Goal: Task Accomplishment & Management: Complete application form

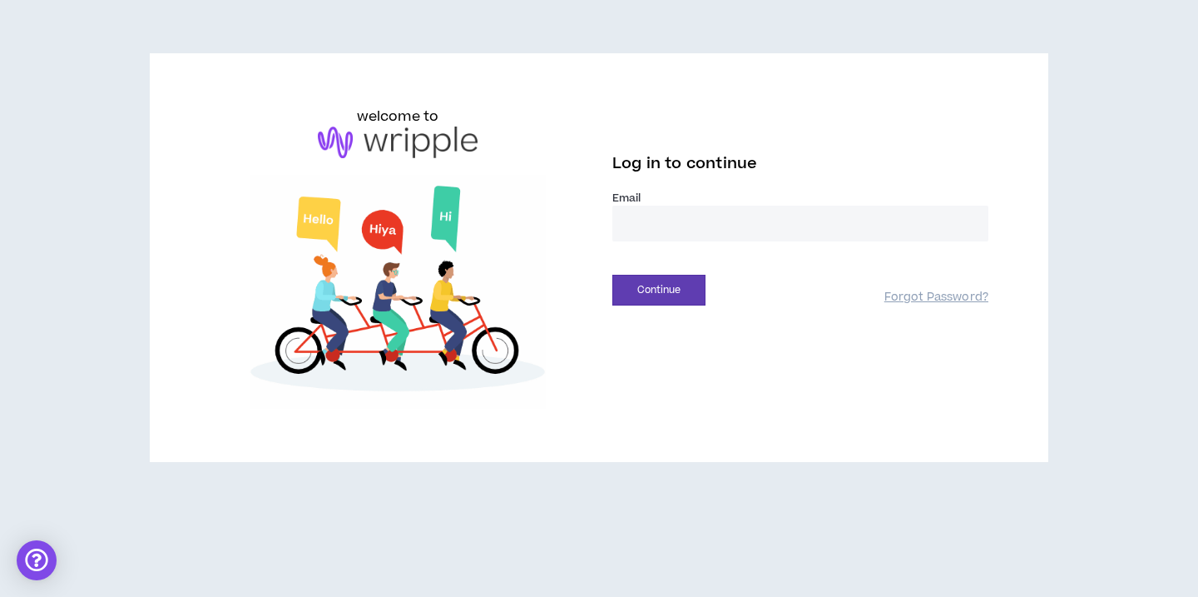
click at [662, 228] on input "email" at bounding box center [800, 224] width 376 height 36
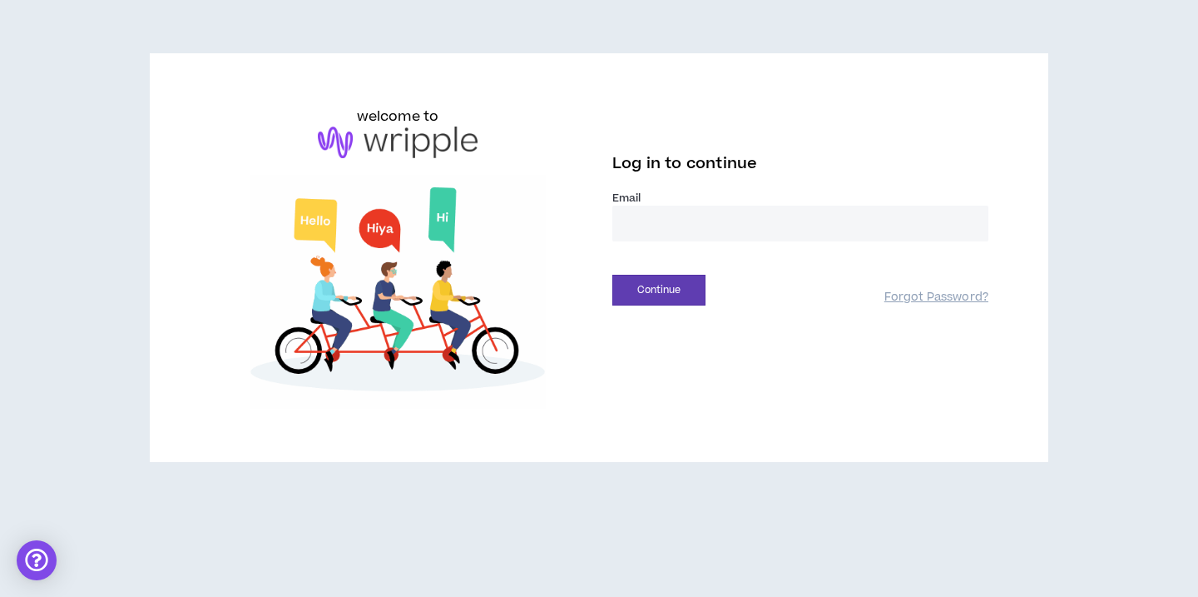
type input "**********"
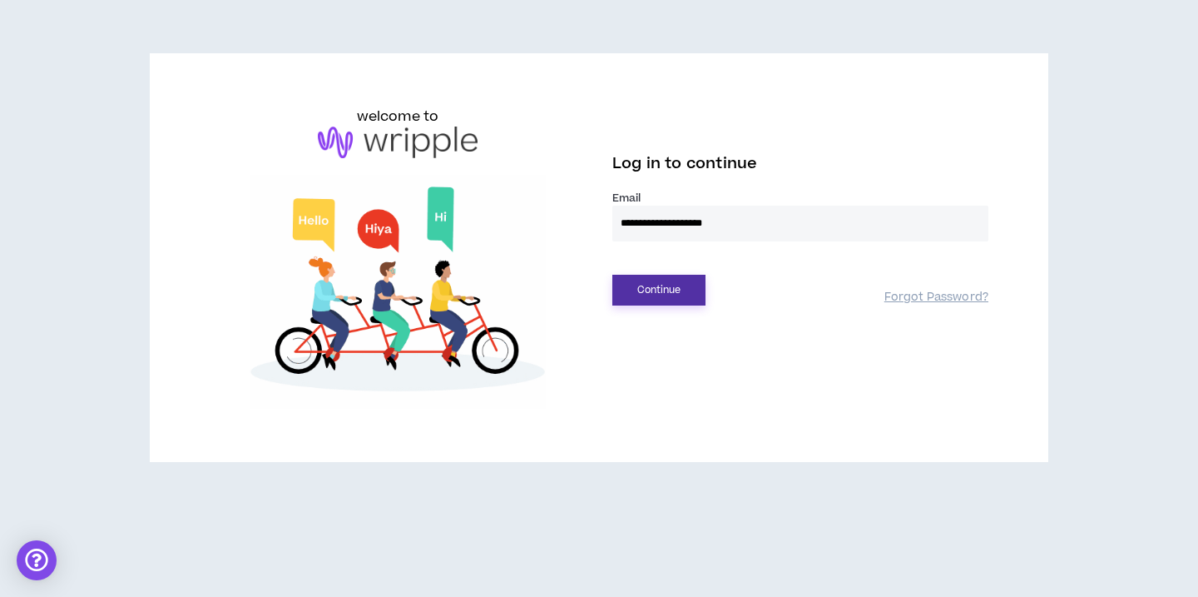
click at [661, 280] on button "Continue" at bounding box center [658, 290] width 93 height 31
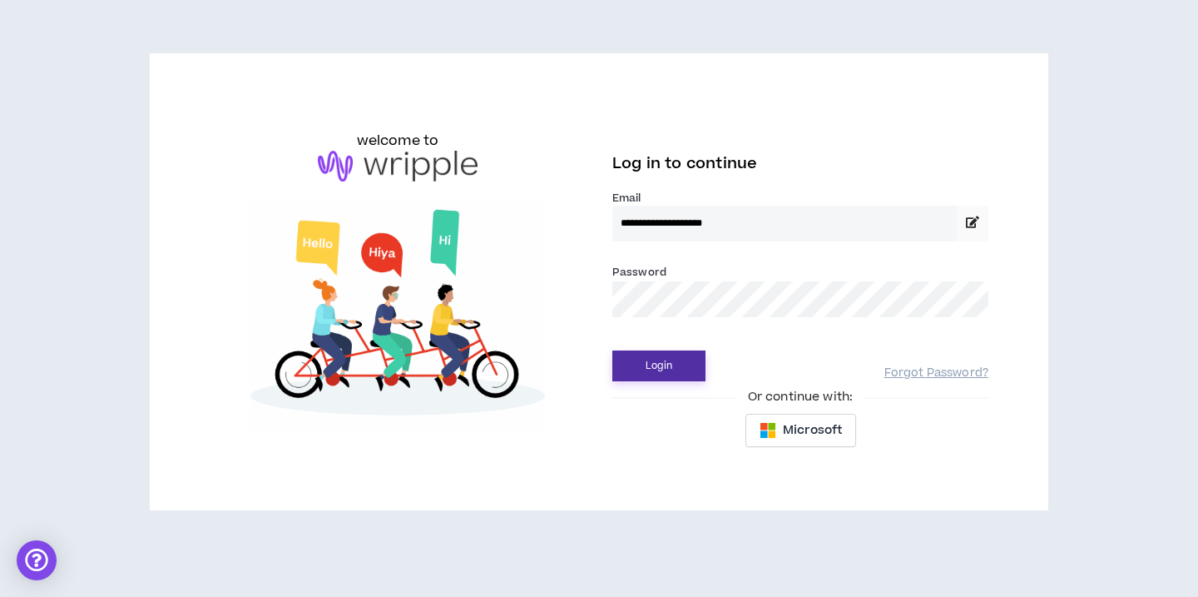
click at [644, 362] on button "Login" at bounding box center [658, 365] width 93 height 31
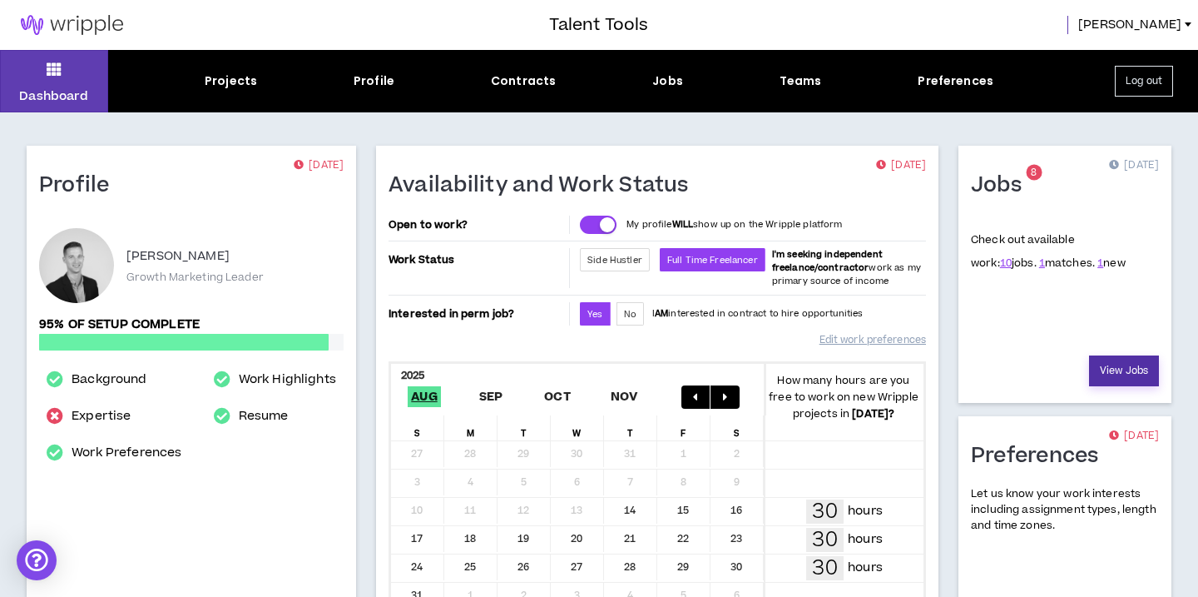
click at [1114, 374] on link "View Jobs" at bounding box center [1124, 370] width 70 height 31
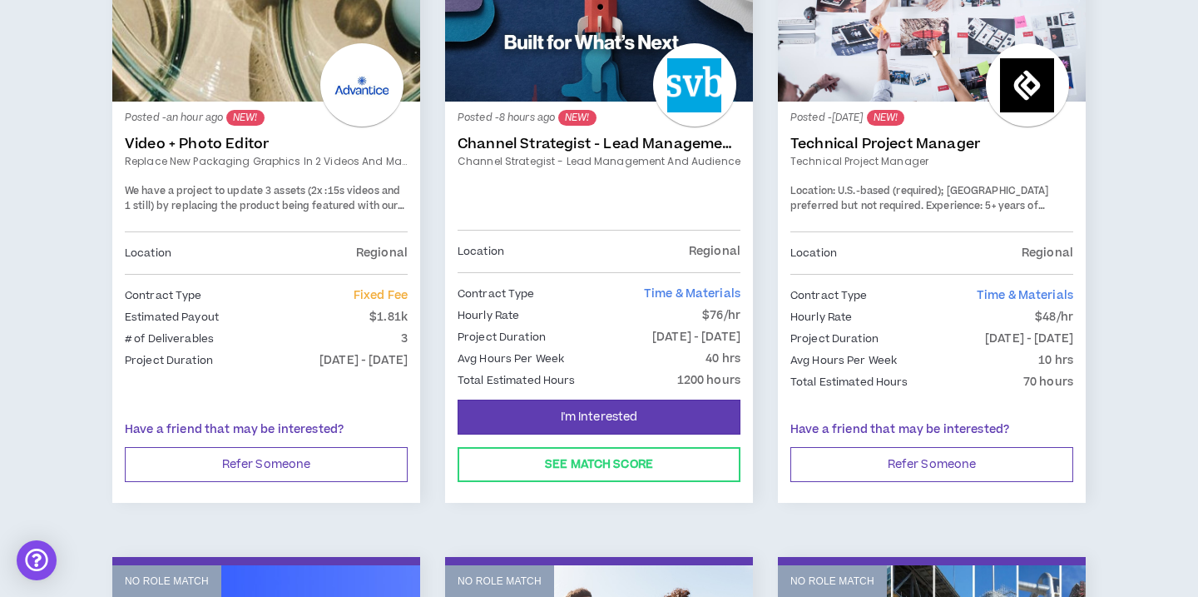
scroll to position [358, 0]
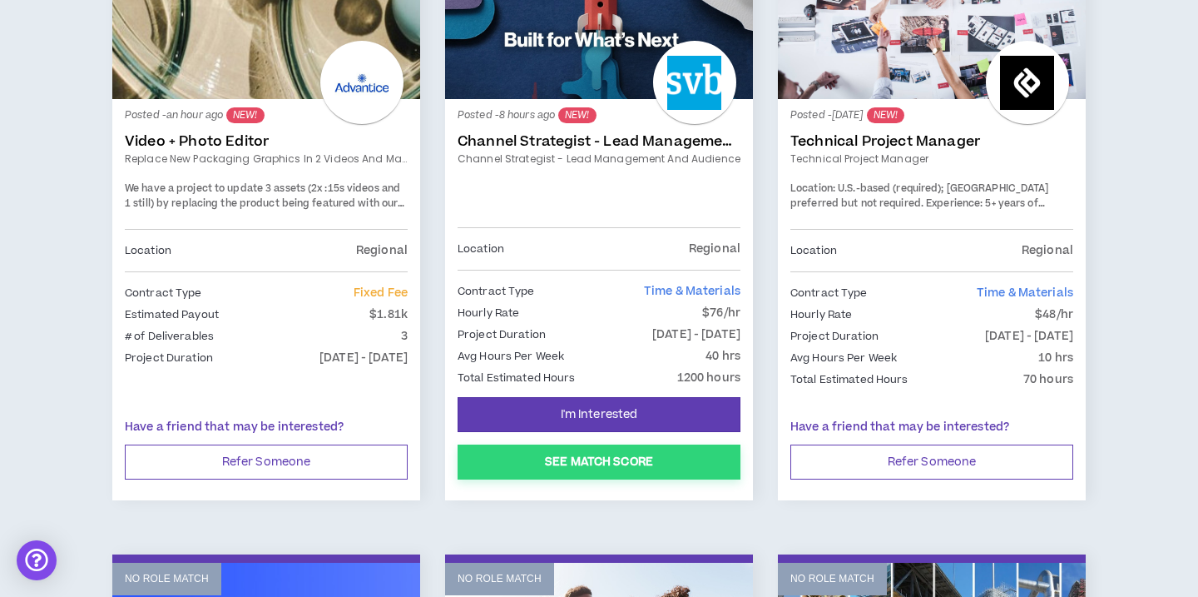
click at [582, 454] on button "See Match Score" at bounding box center [599, 461] width 283 height 35
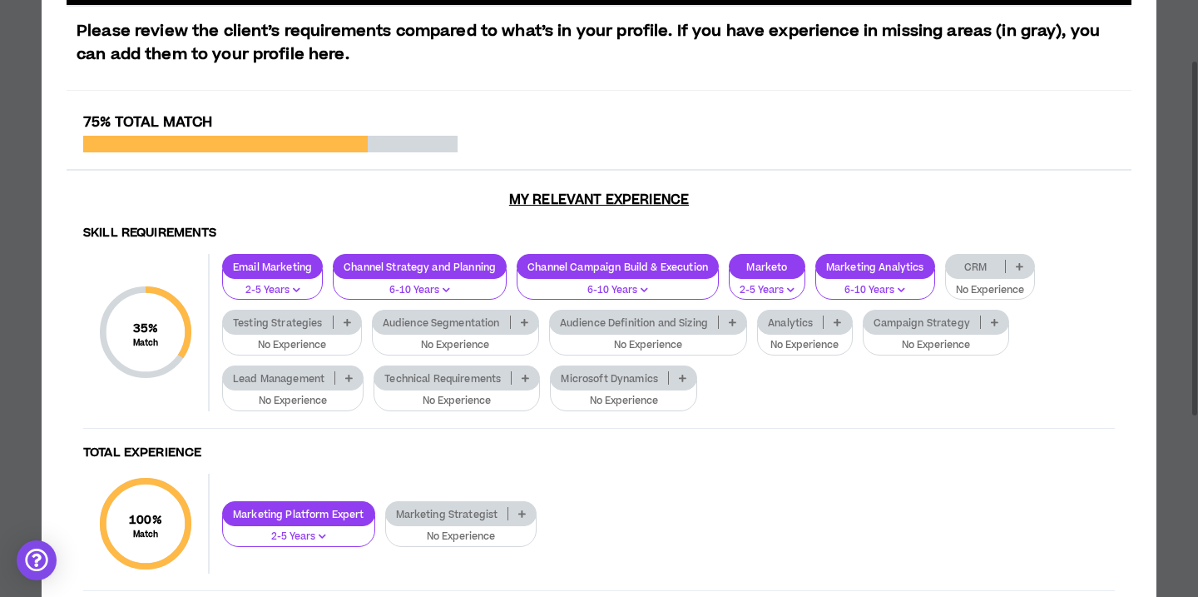
click at [1028, 266] on p at bounding box center [1019, 266] width 27 height 13
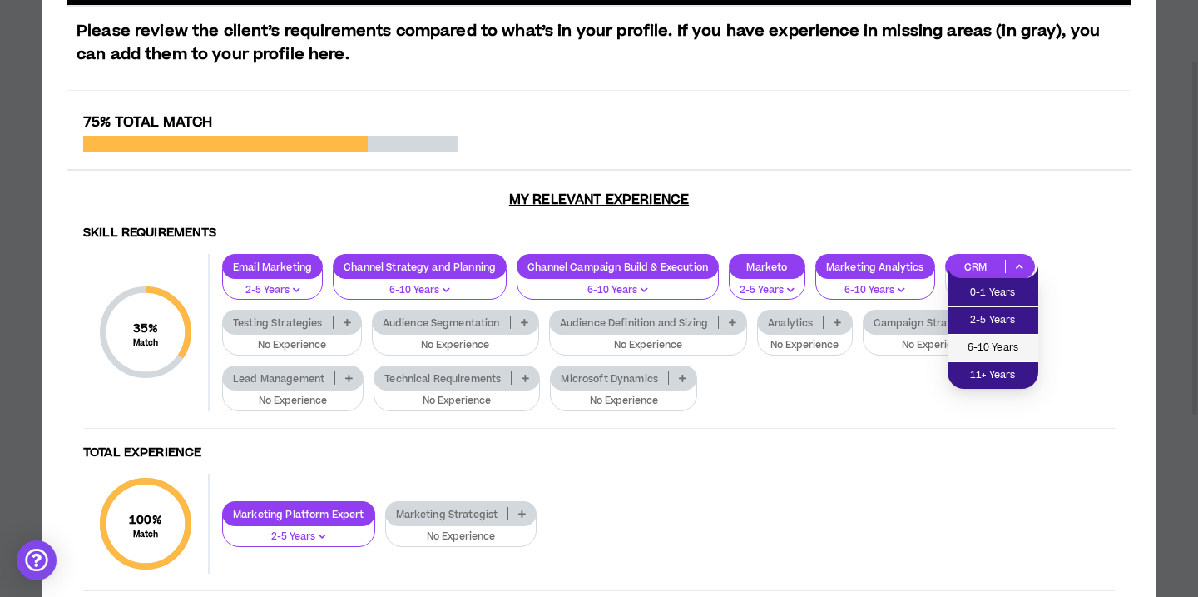
click at [998, 341] on span "6-10 Years" at bounding box center [993, 348] width 71 height 18
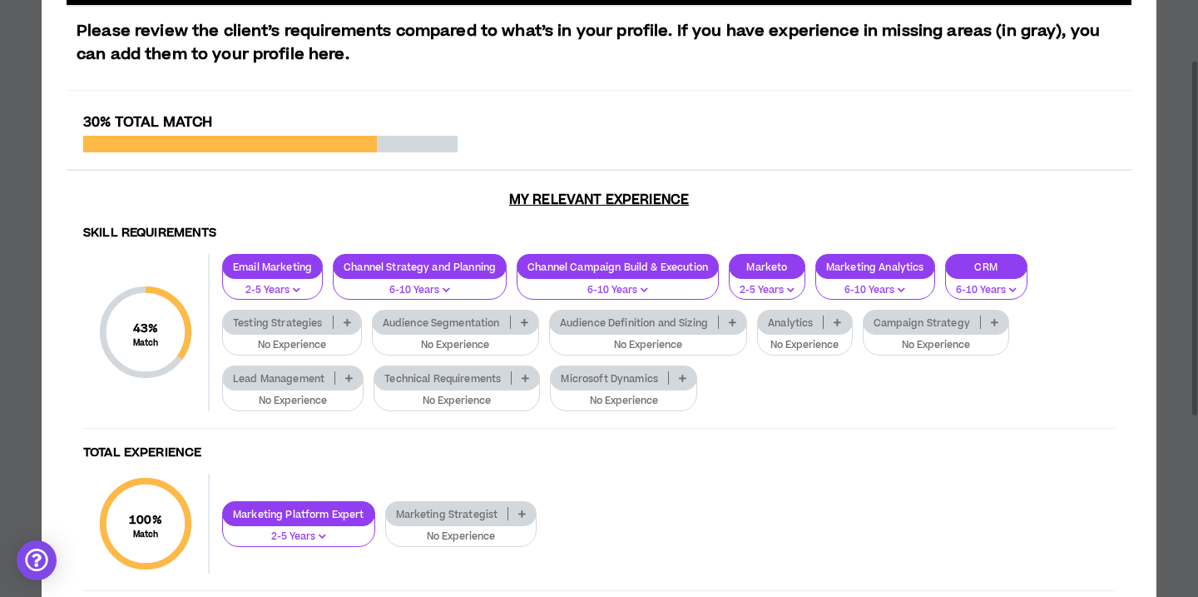
click at [340, 323] on p at bounding box center [347, 321] width 27 height 13
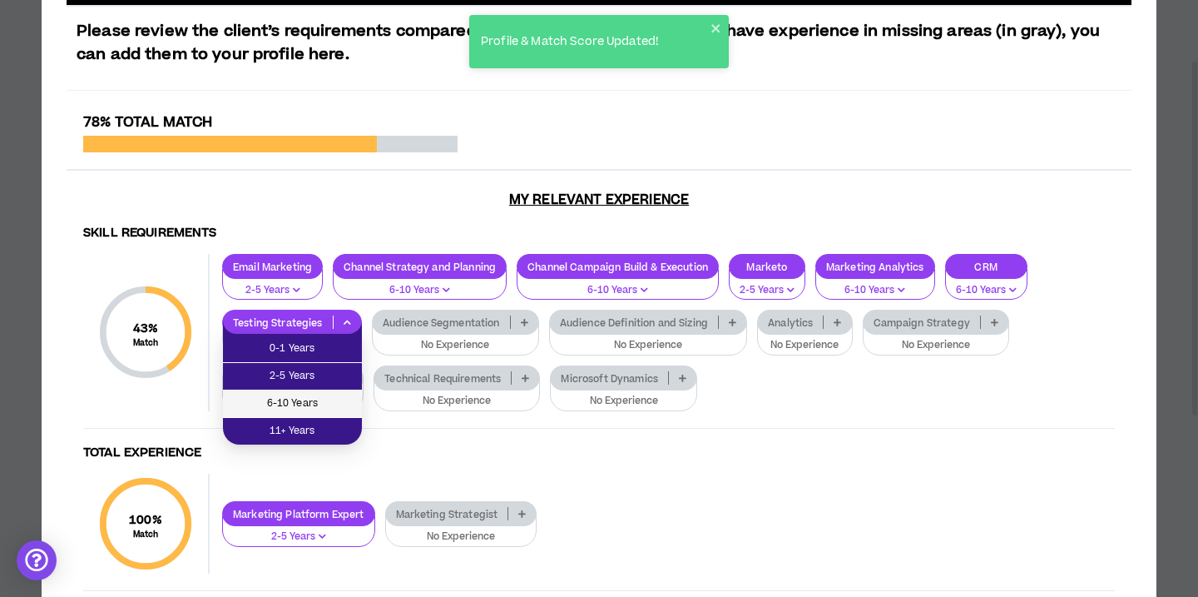
click at [305, 404] on span "6-10 Years" at bounding box center [292, 403] width 119 height 18
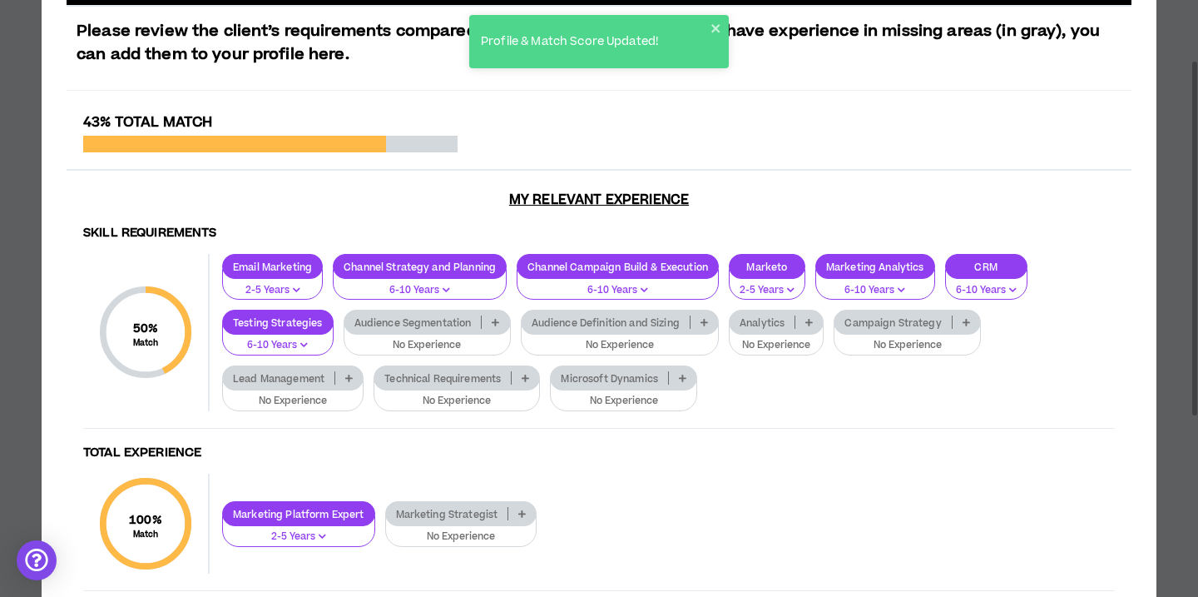
click at [493, 321] on icon at bounding box center [495, 322] width 7 height 8
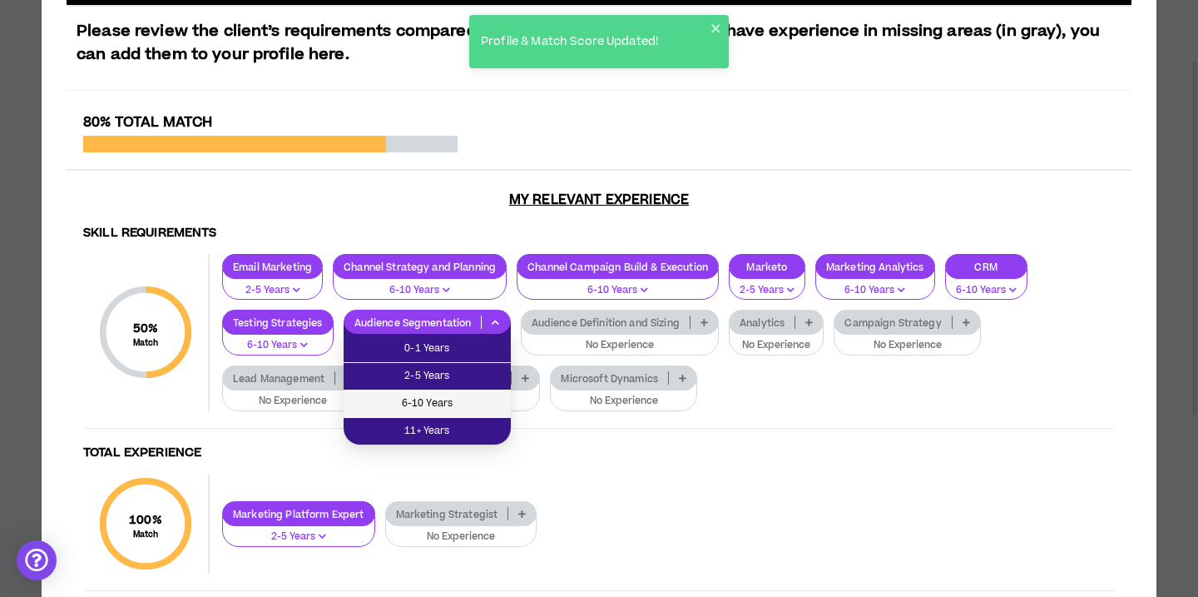
click at [434, 404] on span "6-10 Years" at bounding box center [427, 403] width 147 height 18
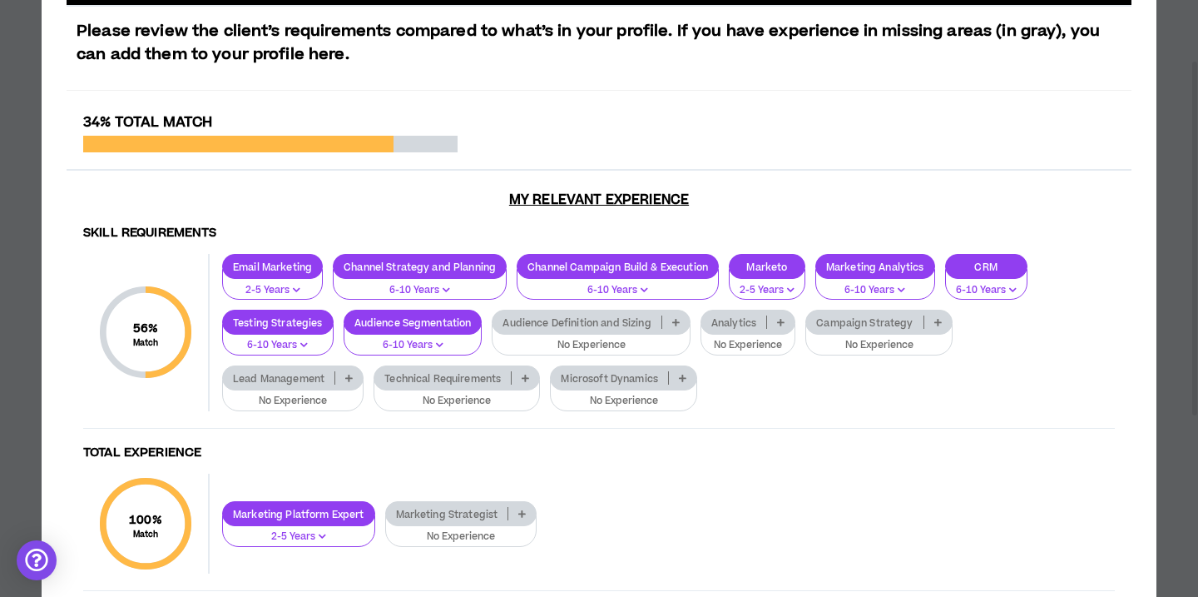
click at [680, 322] on icon at bounding box center [675, 322] width 7 height 8
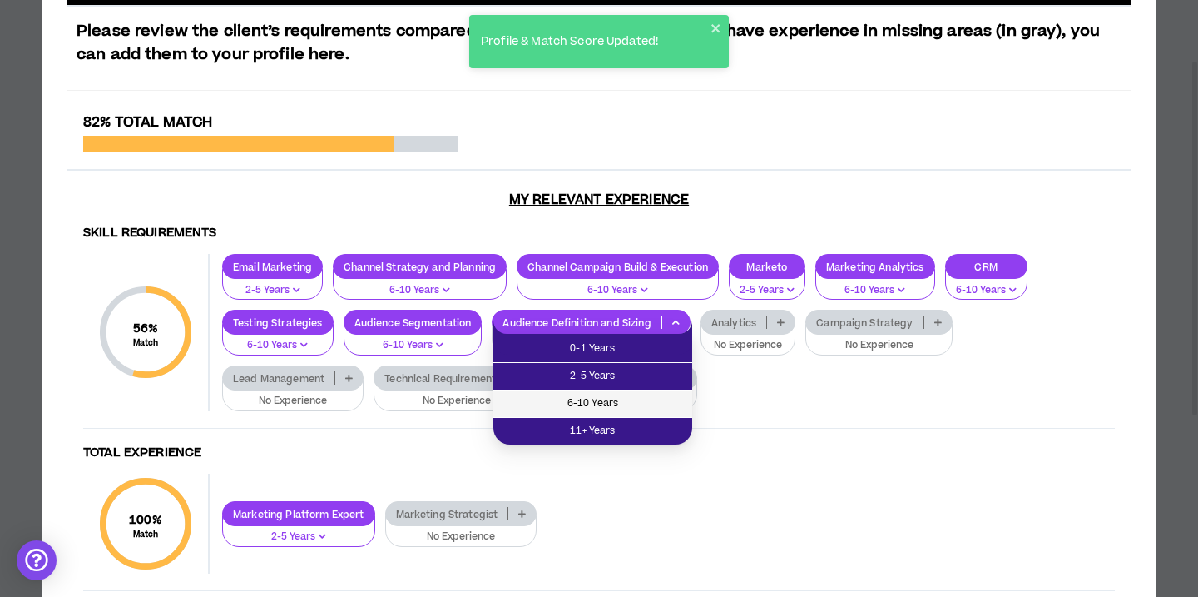
click at [622, 404] on span "6-10 Years" at bounding box center [592, 403] width 179 height 18
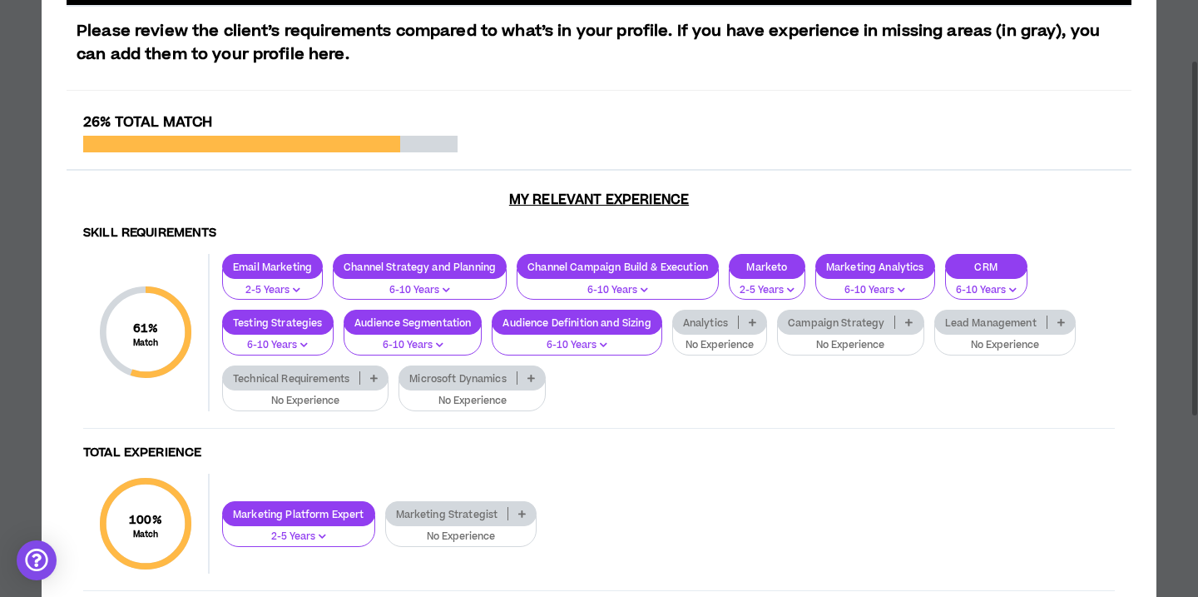
click at [754, 320] on icon at bounding box center [752, 322] width 7 height 8
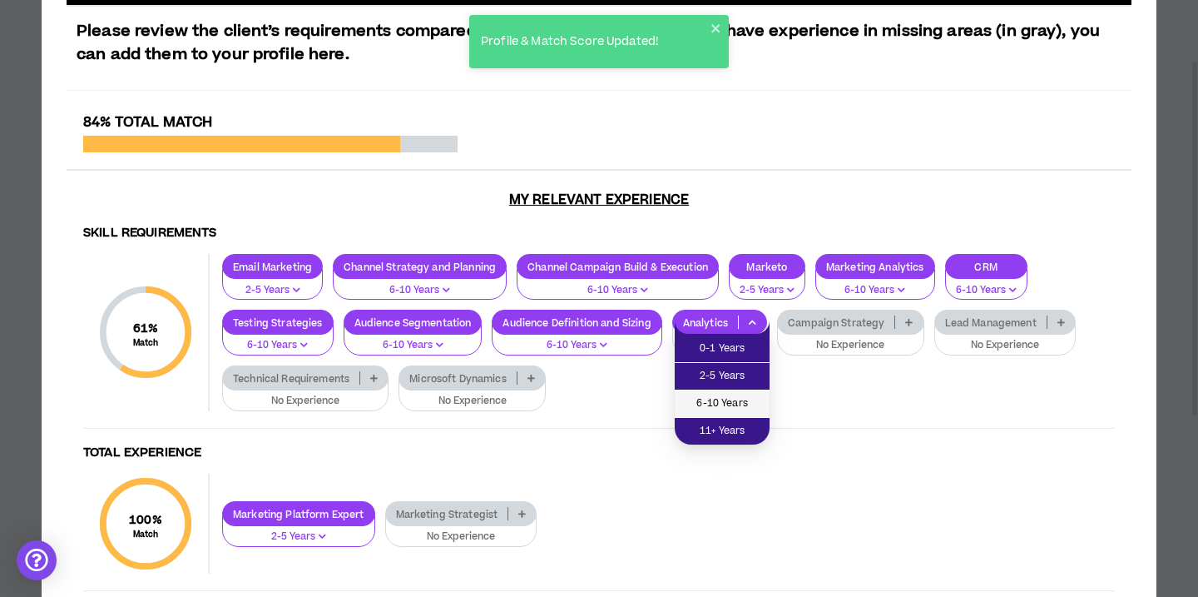
click at [716, 403] on span "6-10 Years" at bounding box center [722, 403] width 75 height 18
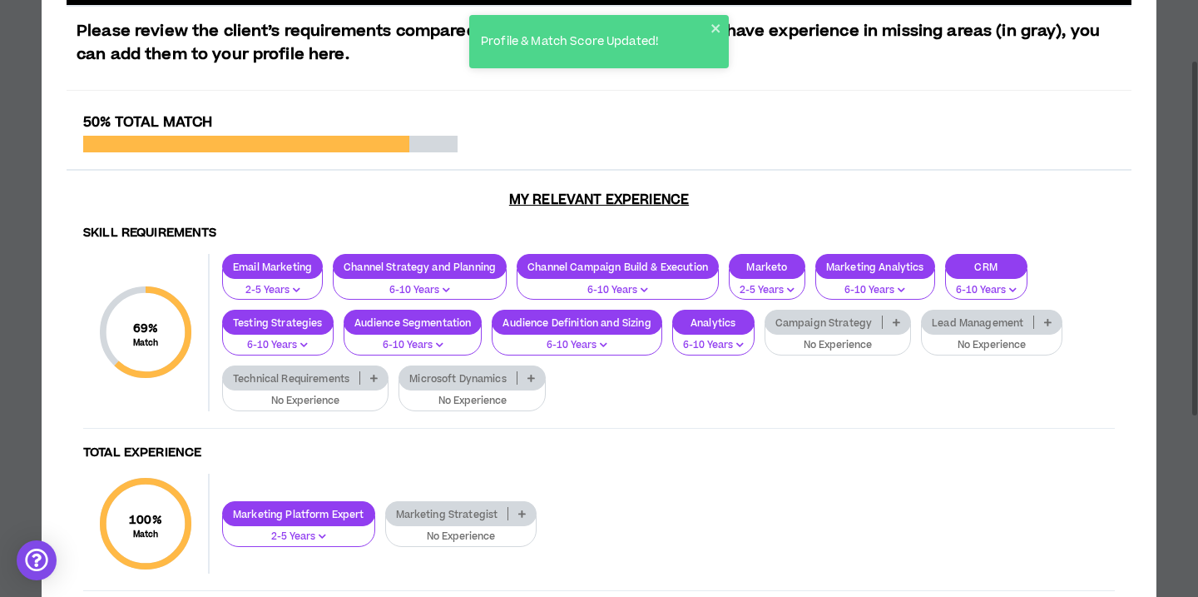
click at [892, 320] on p at bounding box center [896, 321] width 27 height 13
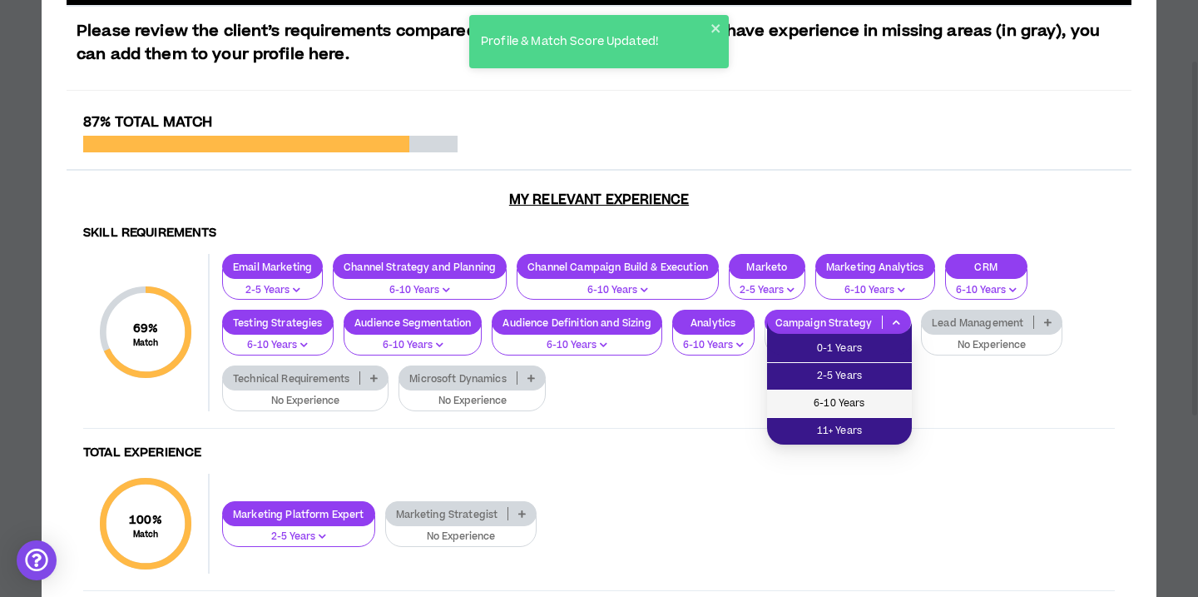
click at [852, 398] on span "6-10 Years" at bounding box center [839, 403] width 125 height 18
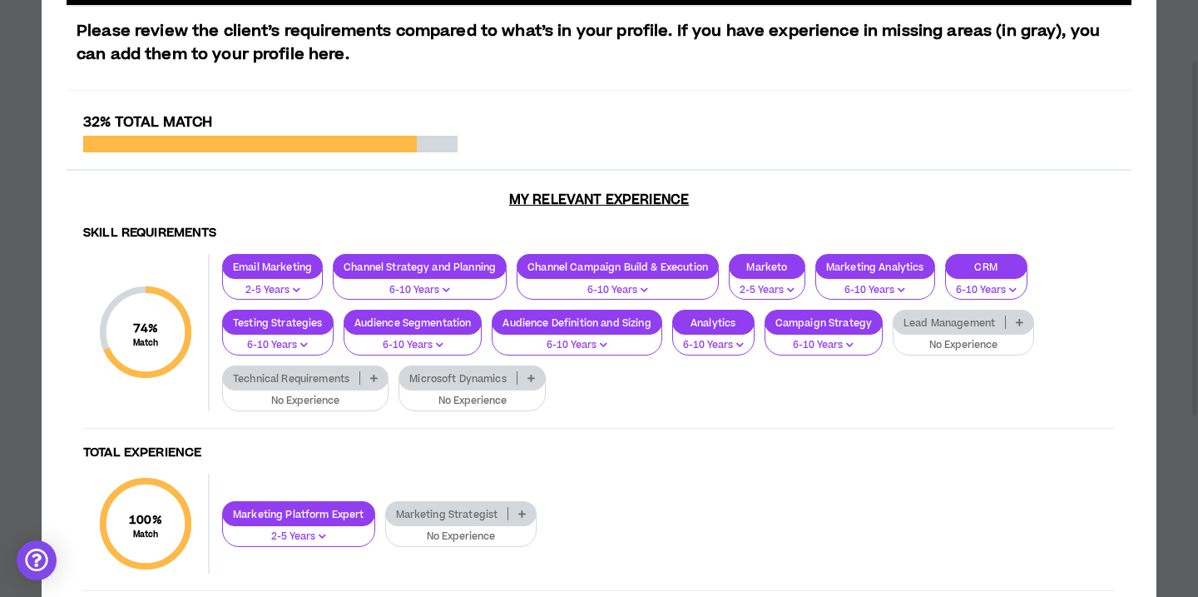
click at [1022, 324] on icon at bounding box center [1019, 322] width 7 height 8
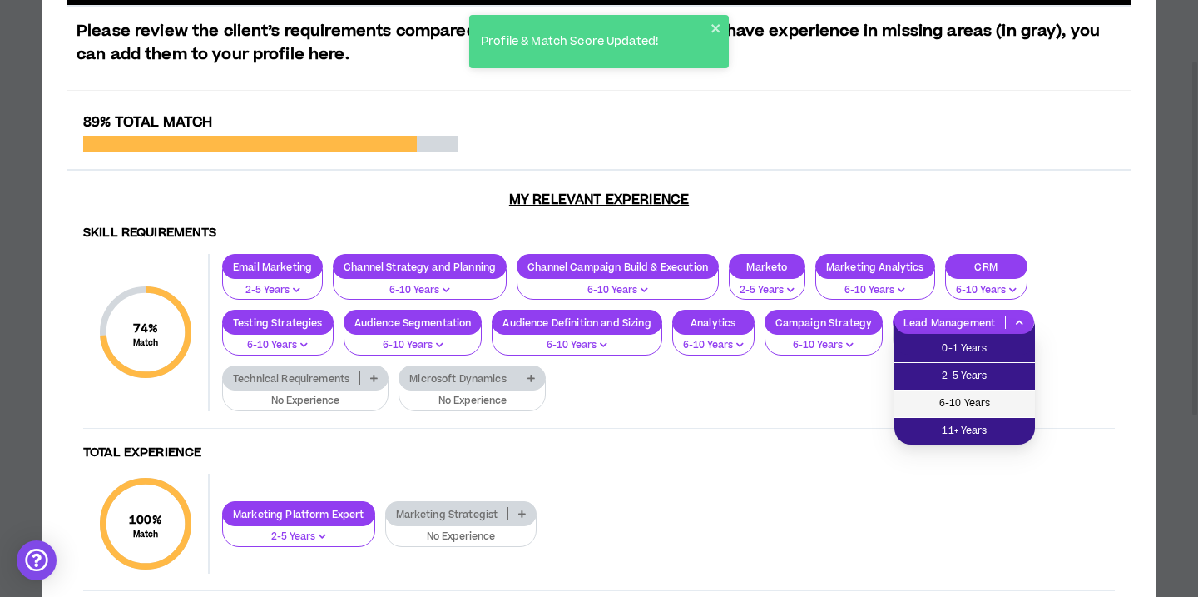
click at [994, 409] on span "6-10 Years" at bounding box center [965, 403] width 121 height 18
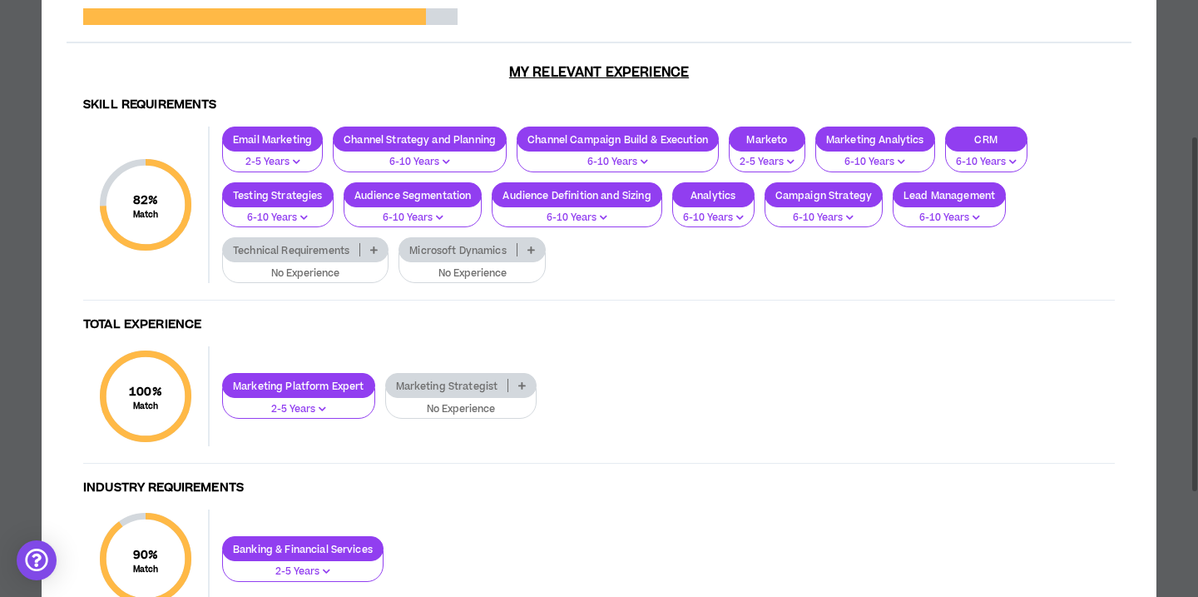
click at [523, 389] on icon at bounding box center [521, 385] width 7 height 8
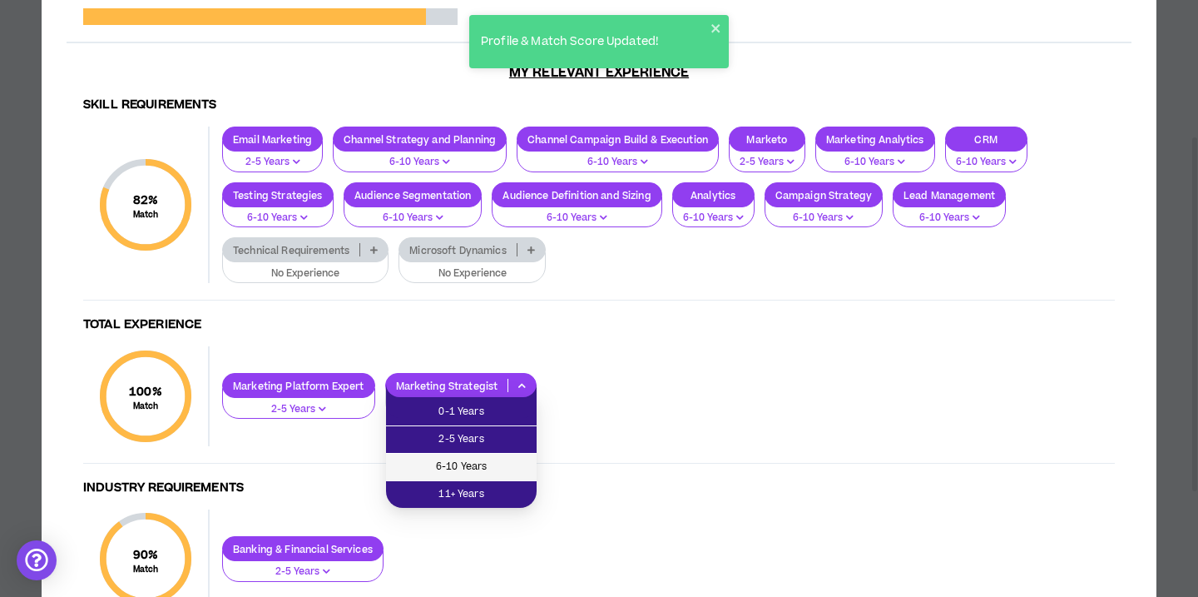
click at [501, 464] on span "6-10 Years" at bounding box center [461, 467] width 131 height 18
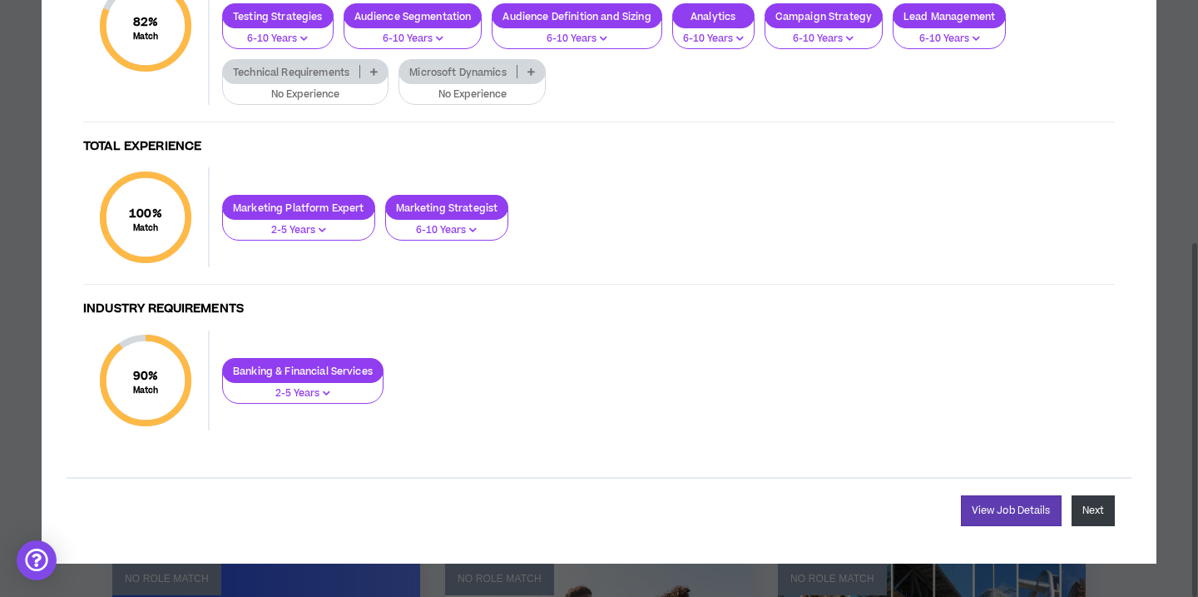
click at [1100, 507] on button "Next" at bounding box center [1093, 510] width 43 height 31
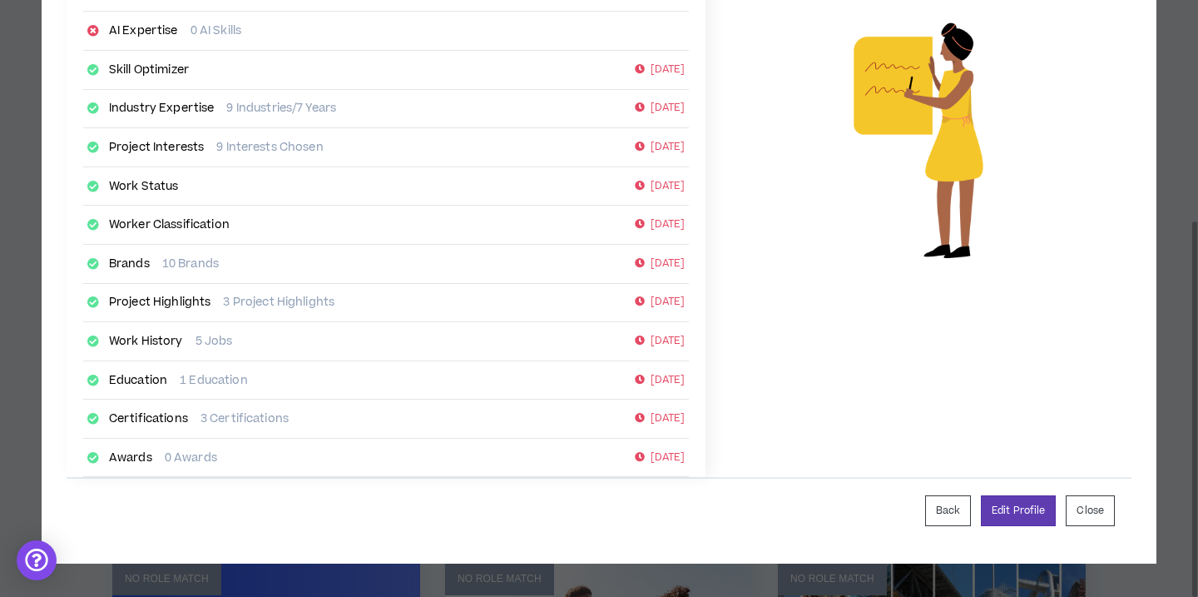
click at [353, 188] on div "Work Status 83 days ago" at bounding box center [386, 186] width 606 height 39
click at [1097, 514] on button "Close" at bounding box center [1090, 510] width 49 height 31
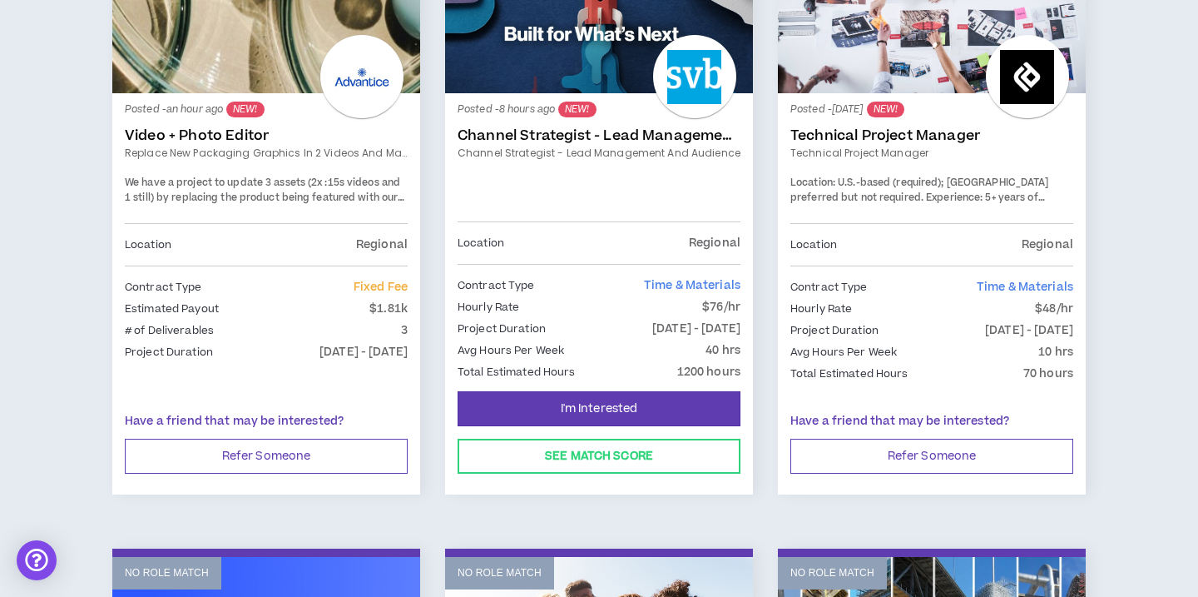
scroll to position [368, 0]
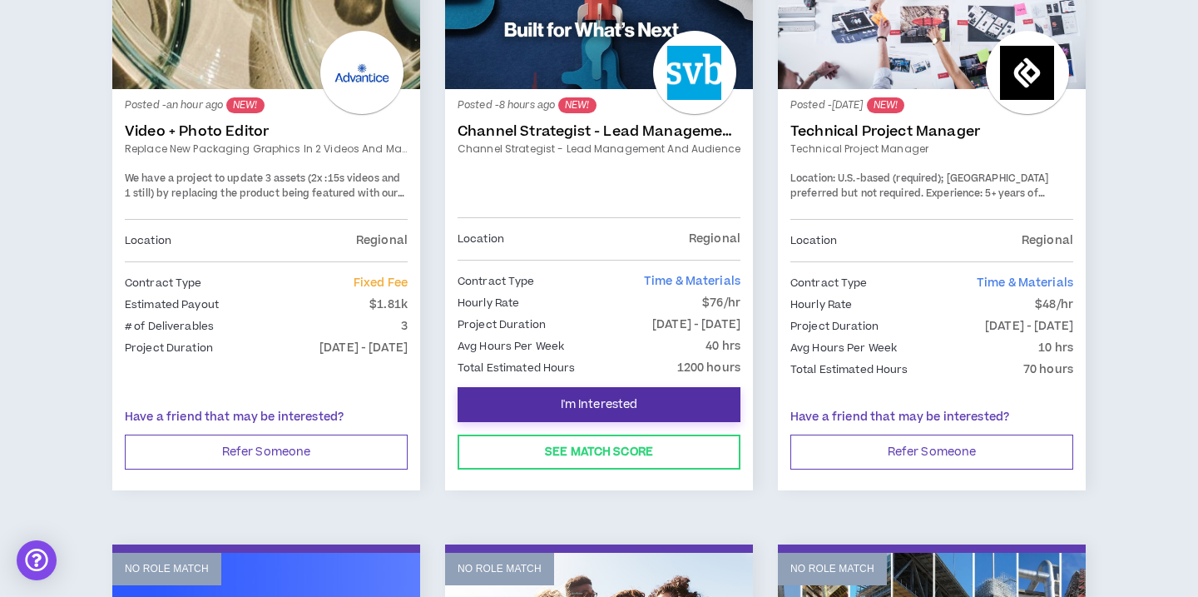
click at [649, 395] on button "I'm Interested" at bounding box center [599, 404] width 283 height 35
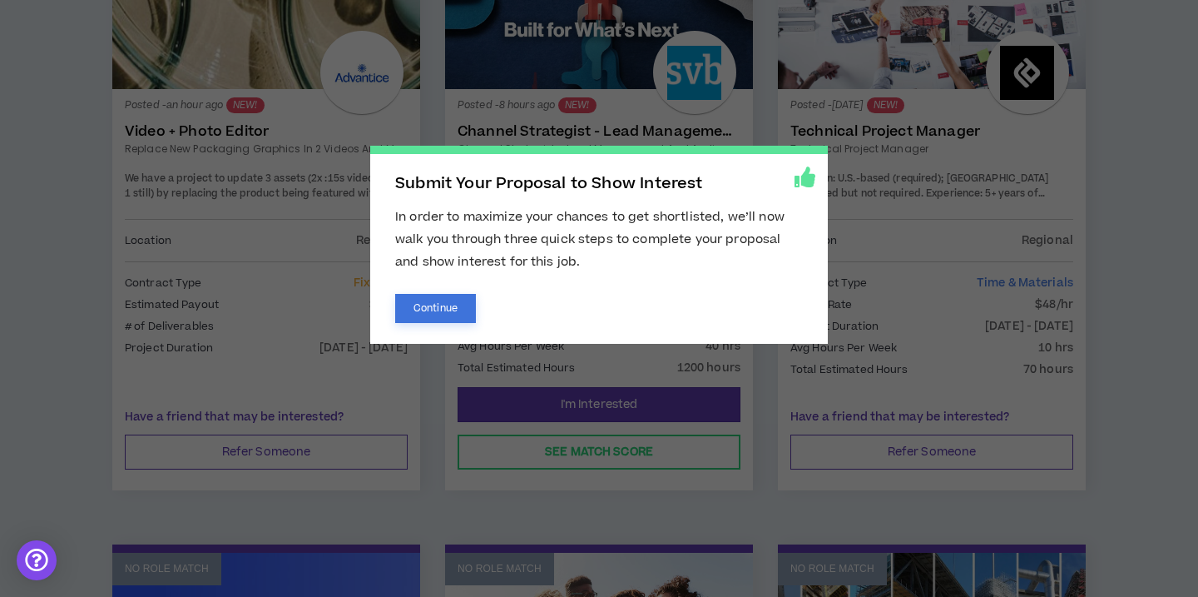
click at [449, 304] on button "Continue" at bounding box center [435, 308] width 81 height 29
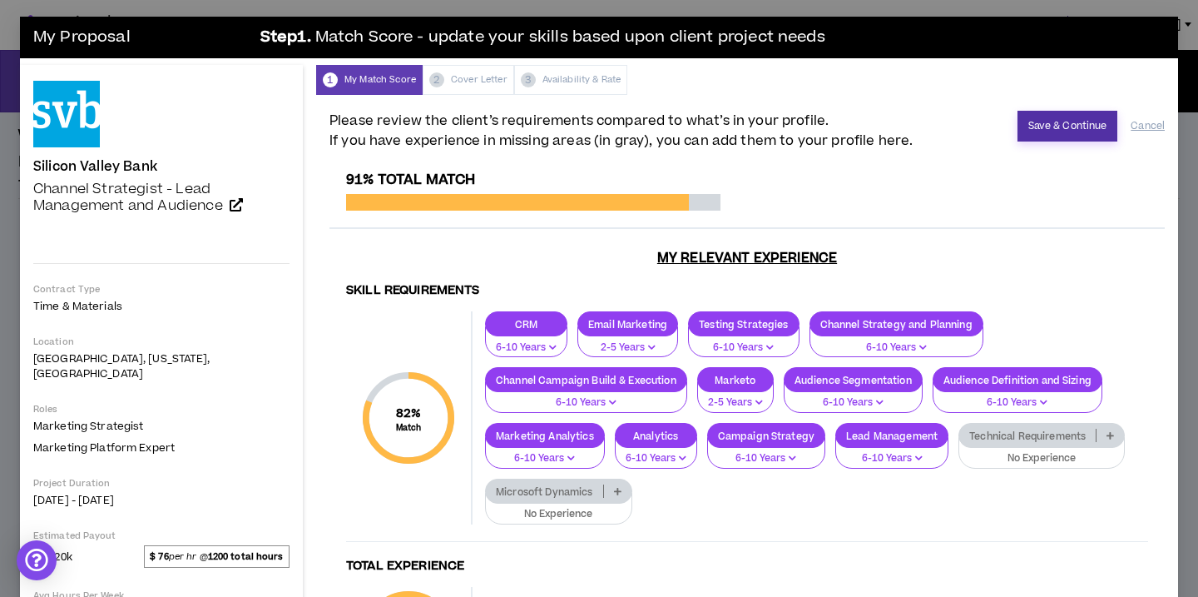
click at [1053, 130] on button "Save & Continue" at bounding box center [1068, 126] width 101 height 31
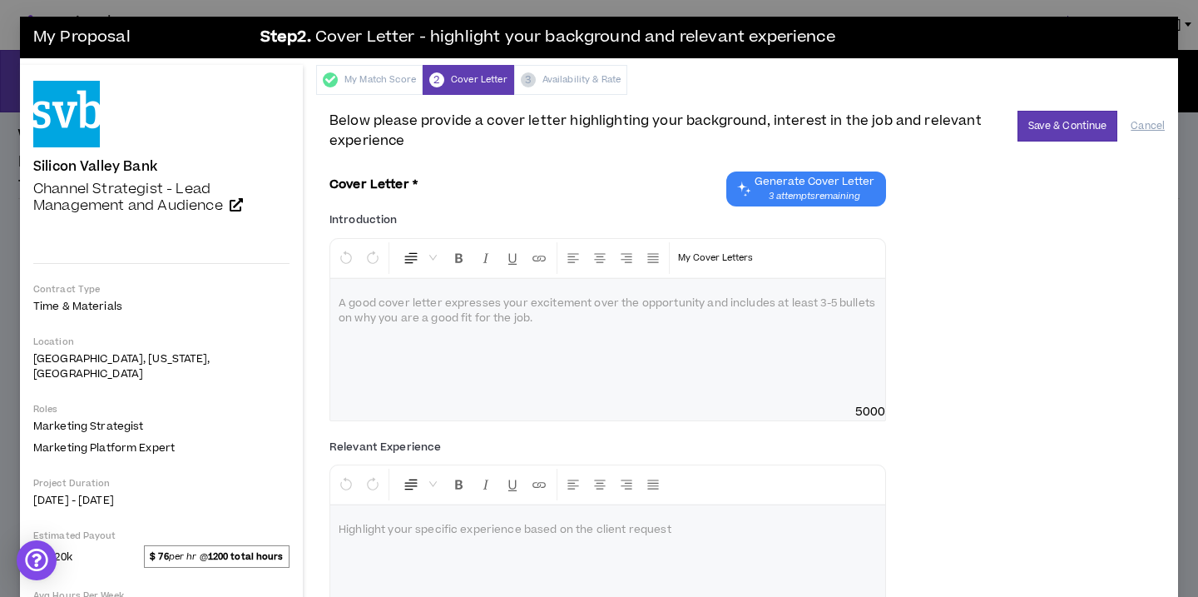
click at [408, 319] on div at bounding box center [607, 341] width 555 height 125
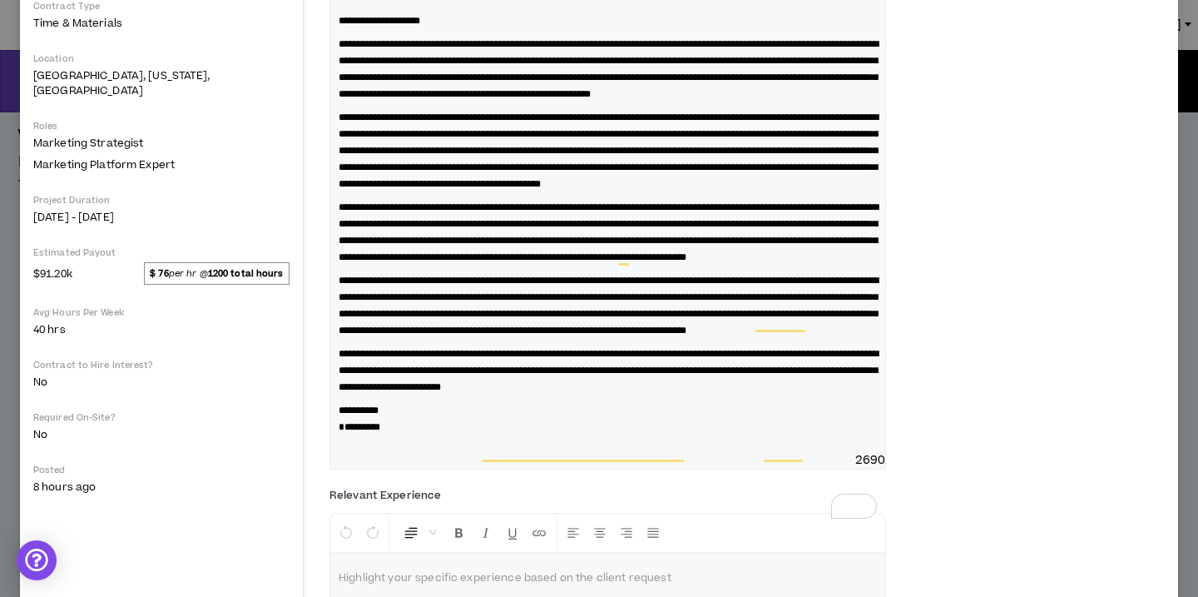
scroll to position [285, 0]
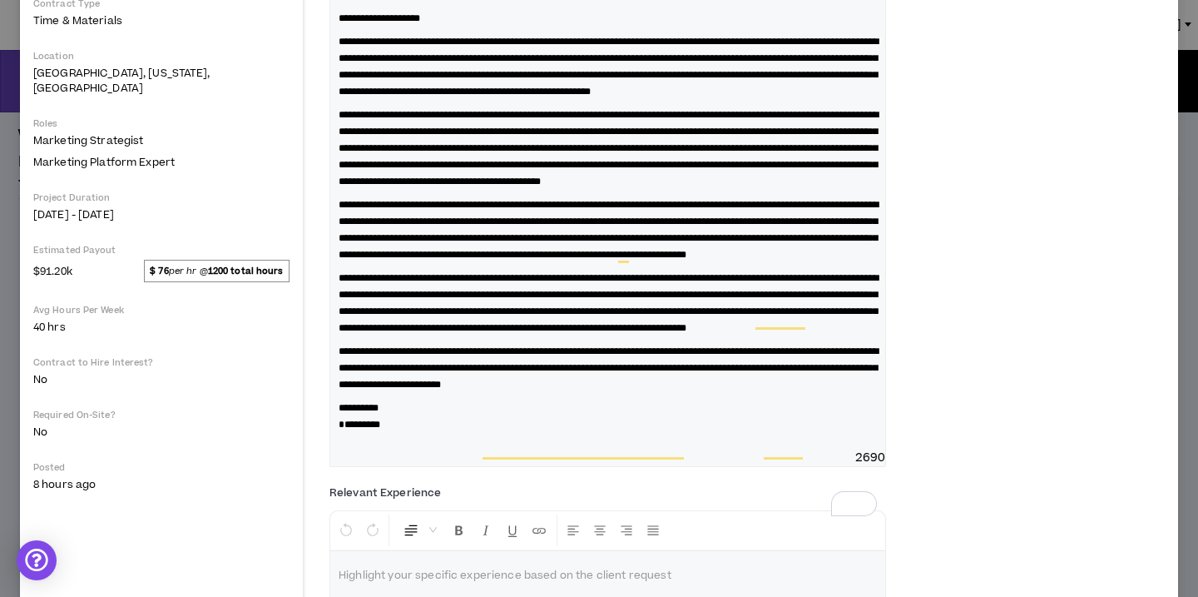
click at [814, 184] on span "**********" at bounding box center [609, 148] width 540 height 77
click at [382, 186] on span "**********" at bounding box center [609, 148] width 540 height 77
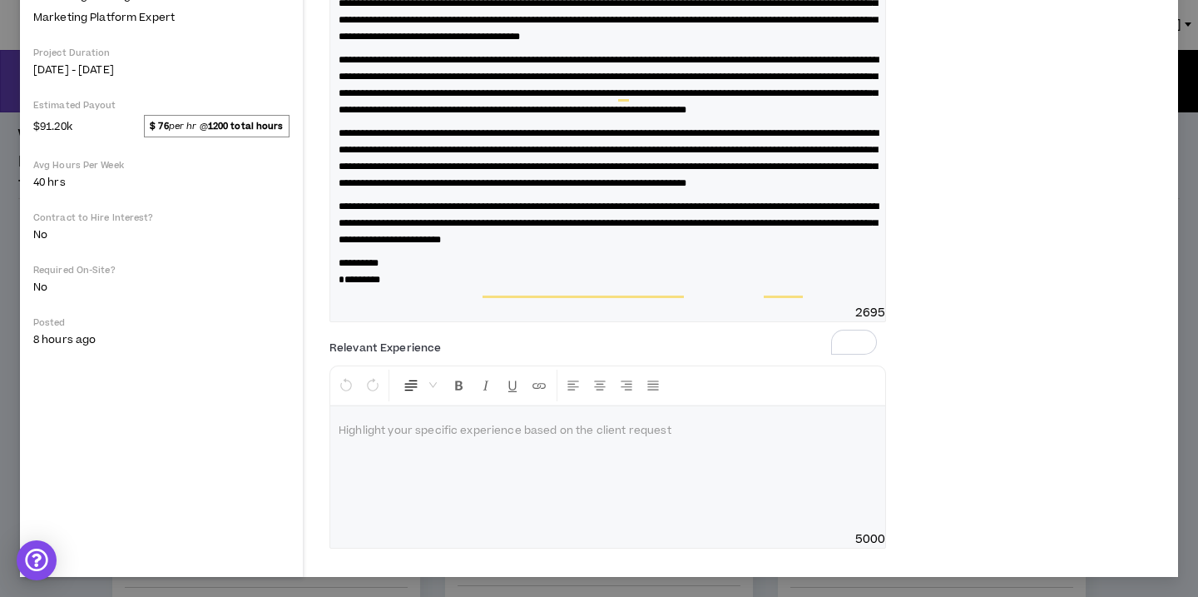
scroll to position [480, 0]
click at [343, 285] on span "*********" at bounding box center [360, 280] width 42 height 10
click at [389, 469] on div at bounding box center [607, 468] width 555 height 125
drag, startPoint x: 404, startPoint y: 279, endPoint x: 478, endPoint y: 304, distance: 78.2
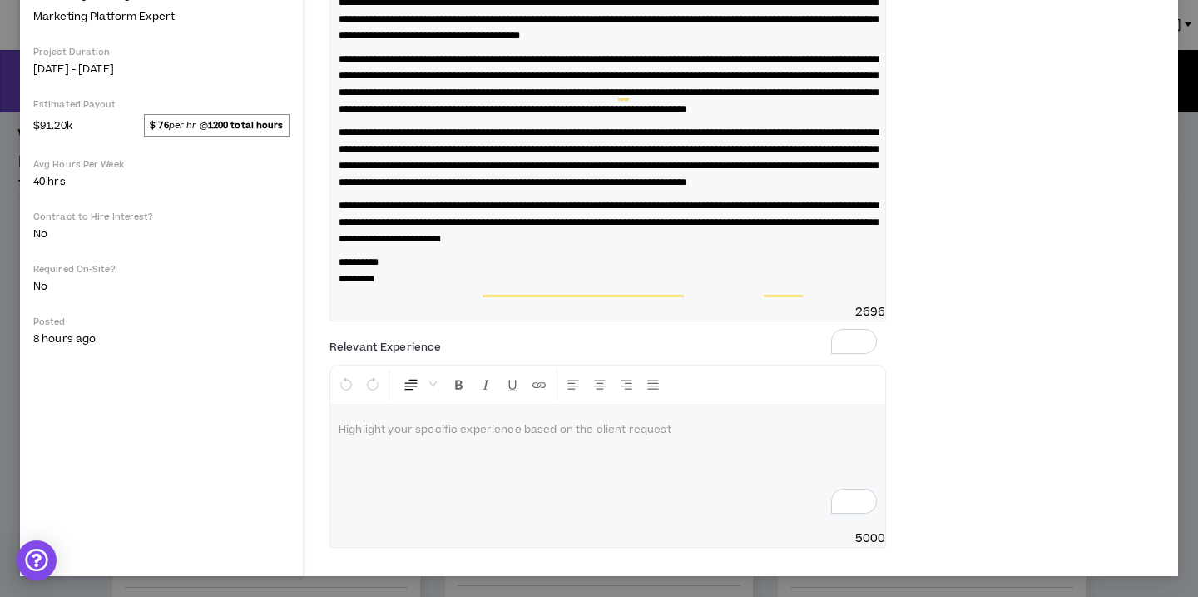
click at [477, 304] on div "**********" at bounding box center [608, 64] width 557 height 514
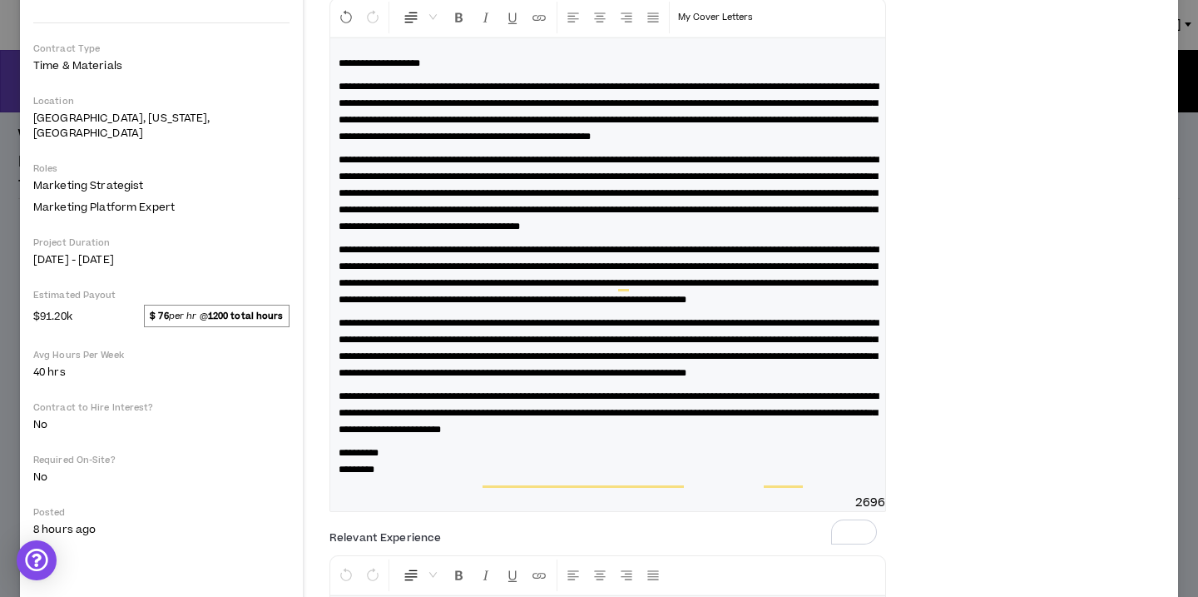
scroll to position [245, 0]
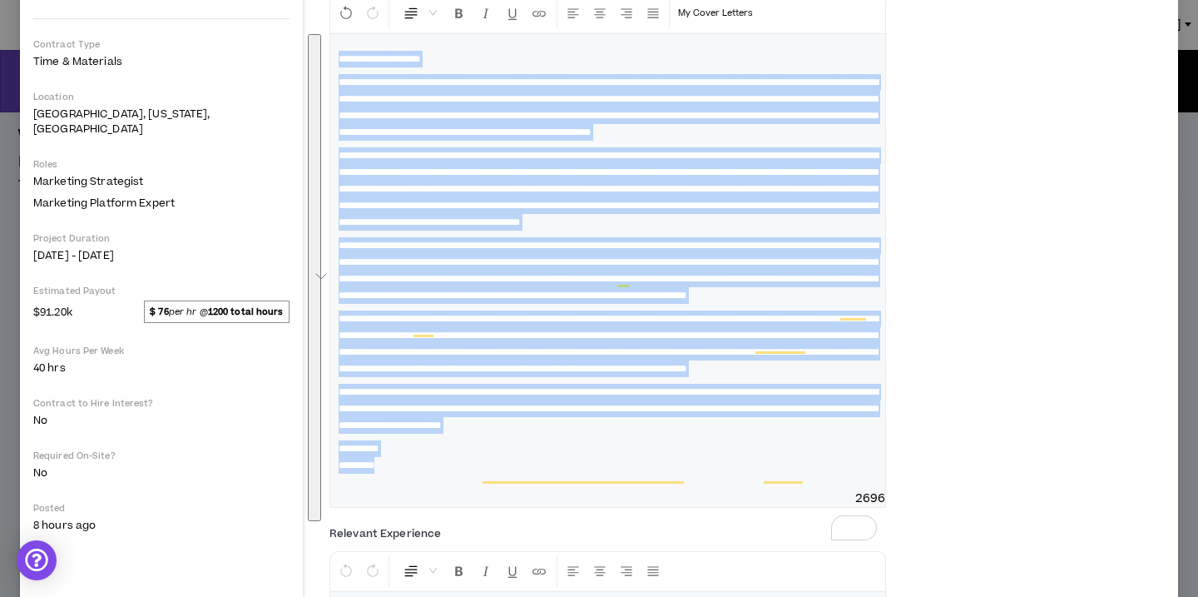
drag, startPoint x: 408, startPoint y: 533, endPoint x: 340, endPoint y: 55, distance: 482.5
click at [340, 55] on div "**********" at bounding box center [607, 262] width 555 height 456
copy div "**********"
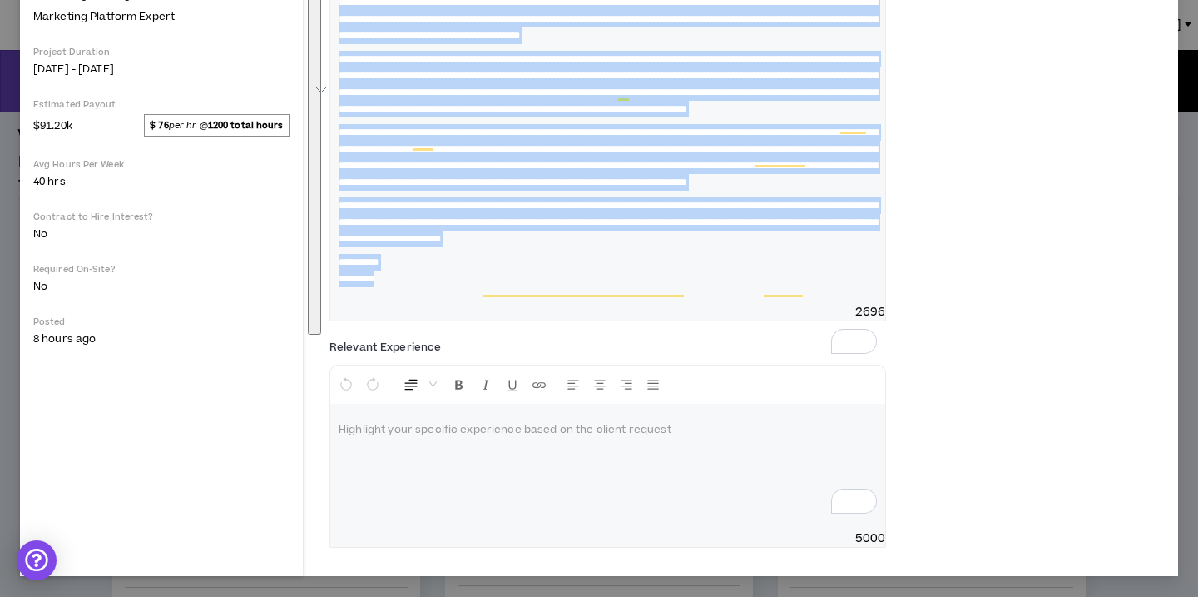
scroll to position [497, 0]
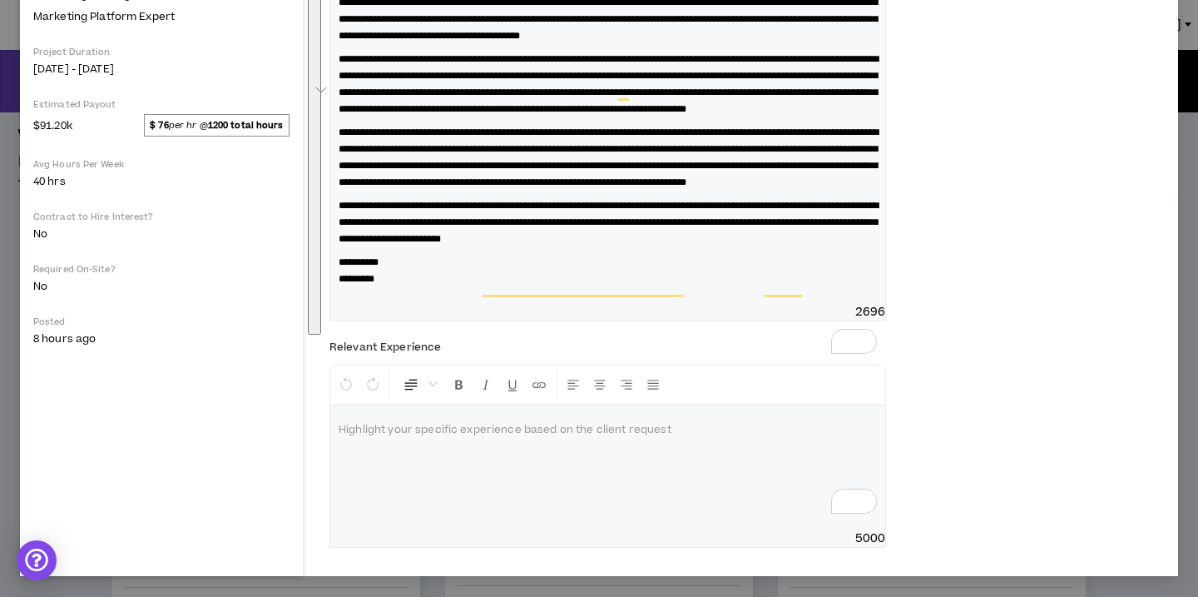
click at [492, 442] on div "To enrich screen reader interactions, please activate Accessibility in Grammarl…" at bounding box center [607, 467] width 555 height 125
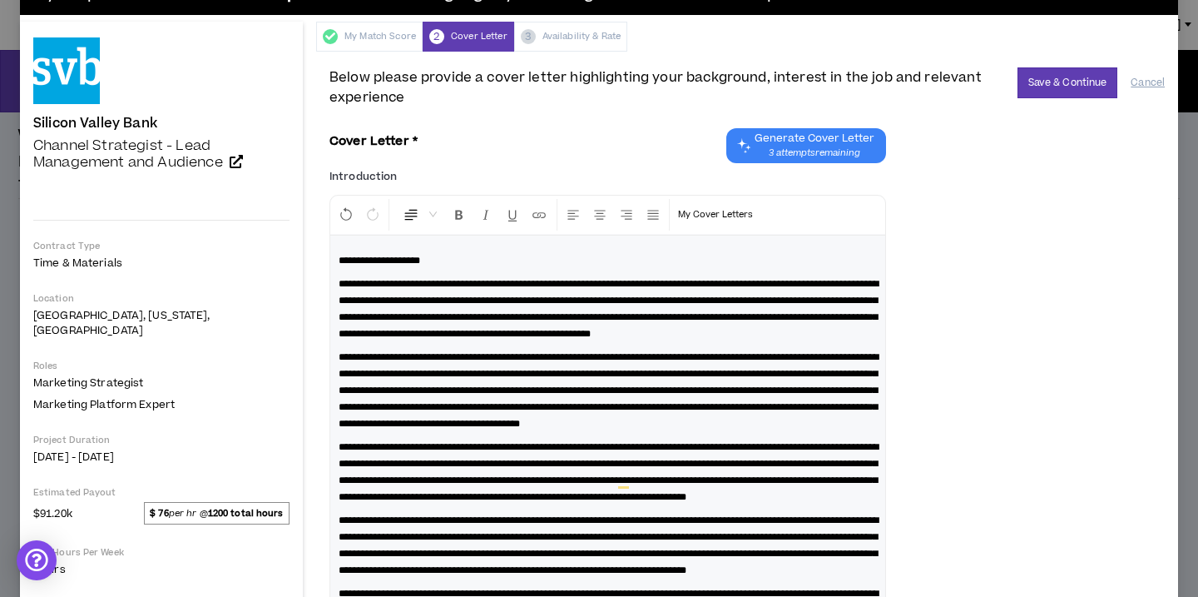
scroll to position [42, 0]
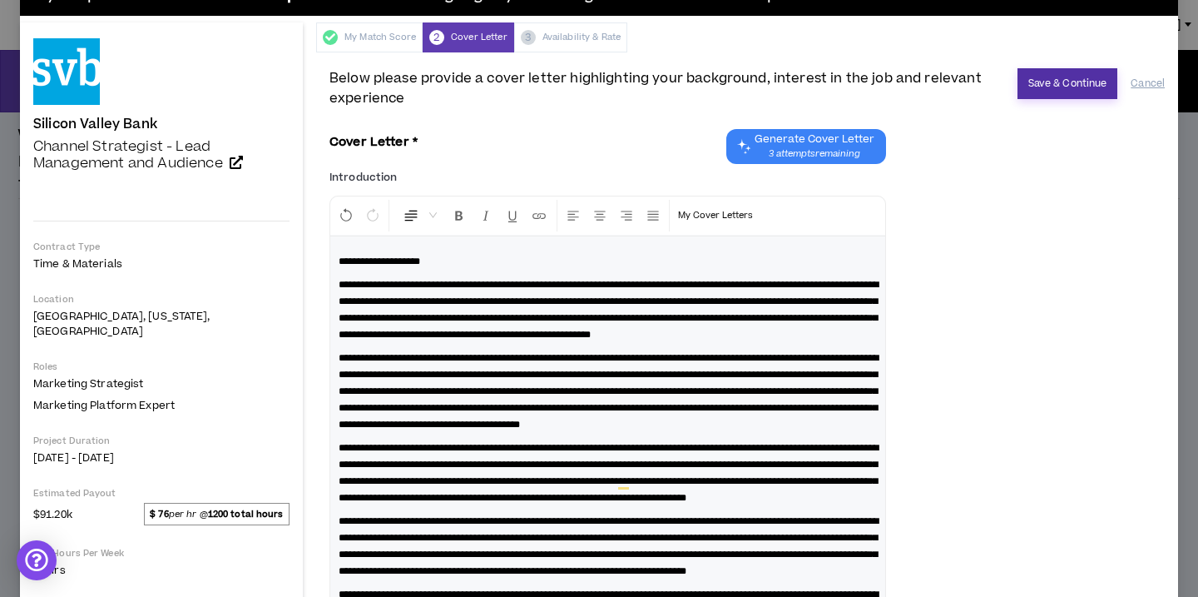
click at [1075, 92] on button "Save & Continue" at bounding box center [1068, 83] width 101 height 31
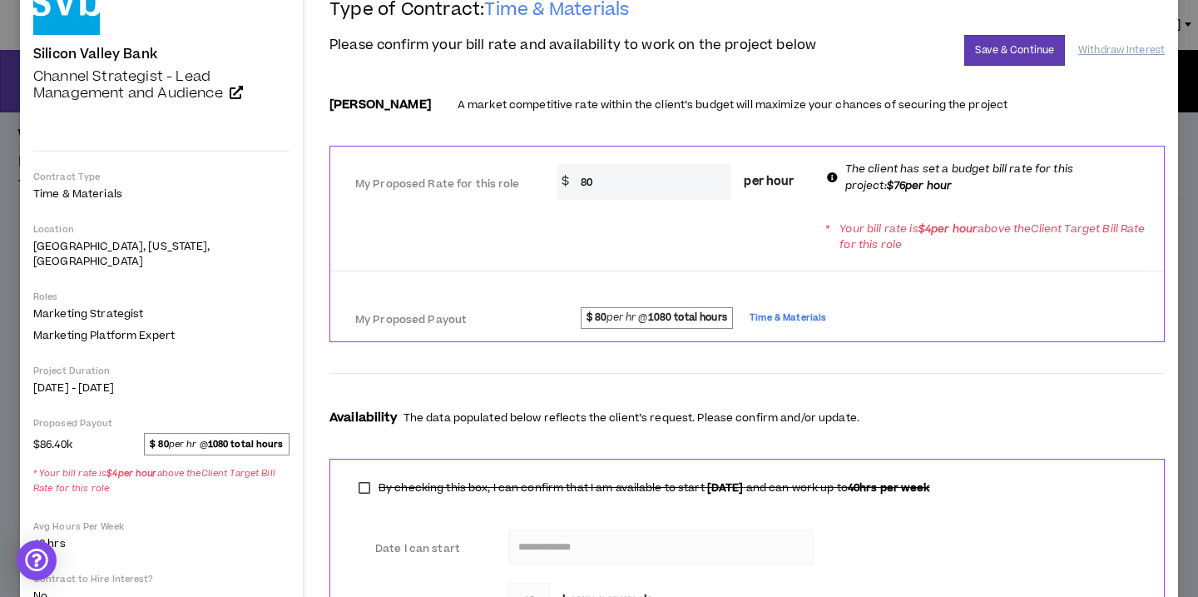
scroll to position [120, 0]
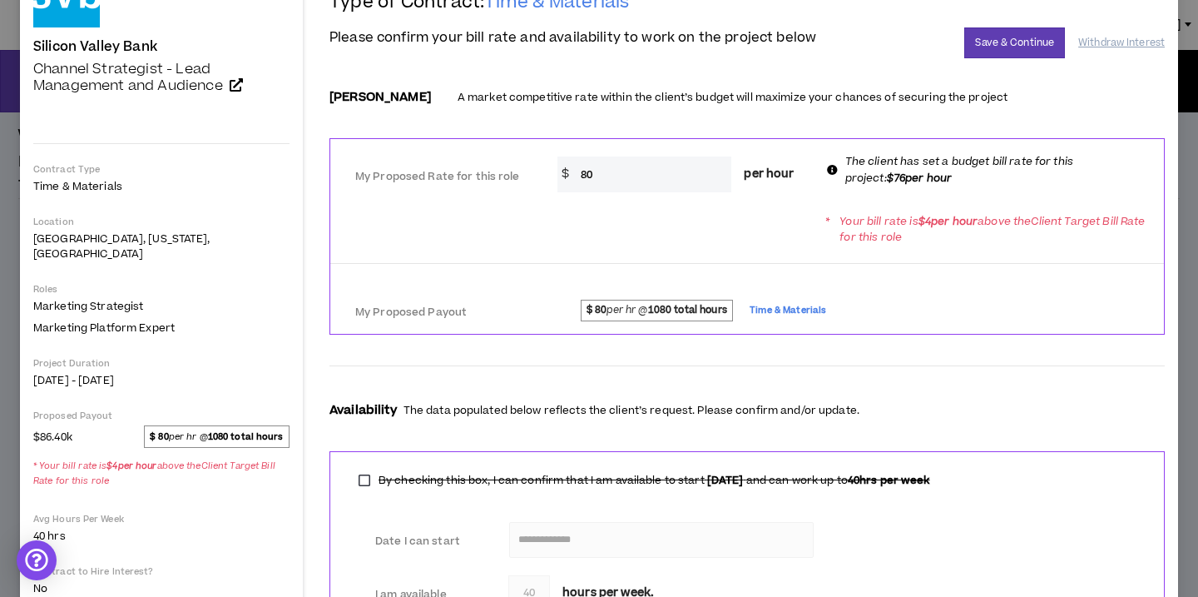
click at [583, 174] on input "80" at bounding box center [653, 174] width 160 height 36
type input "76"
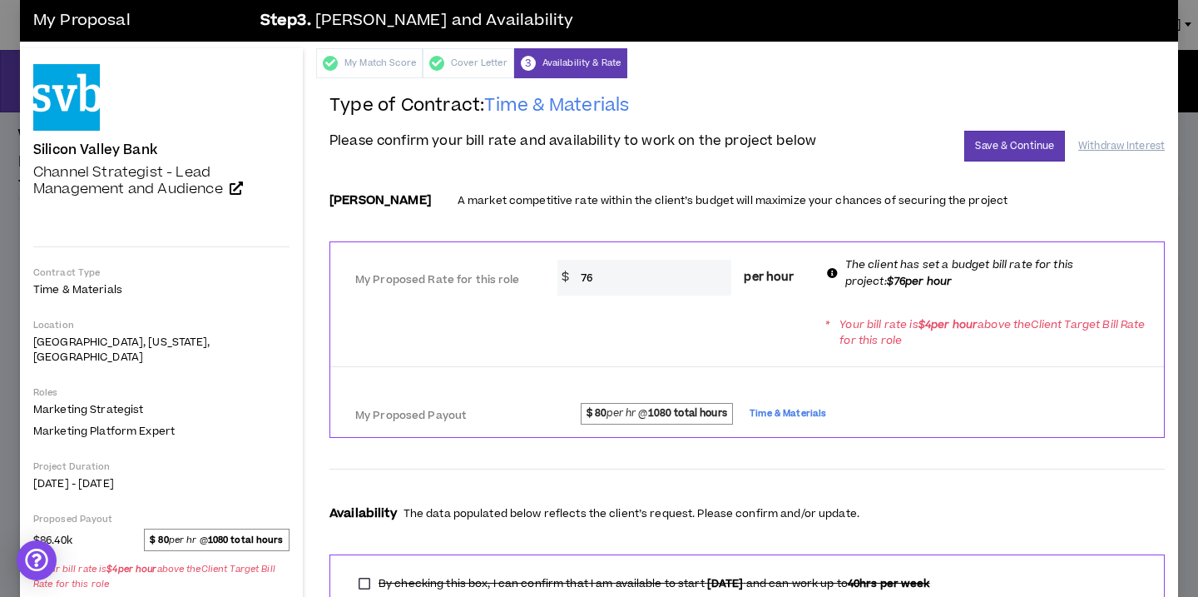
scroll to position [18, 0]
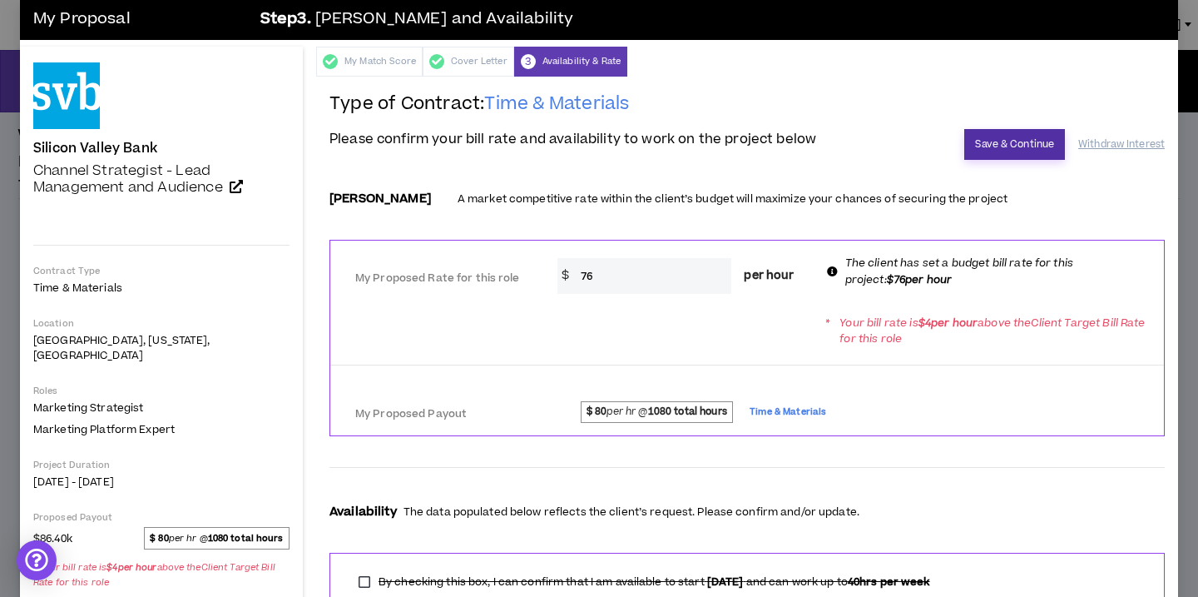
click at [1009, 149] on button "Save & Continue" at bounding box center [1014, 144] width 101 height 31
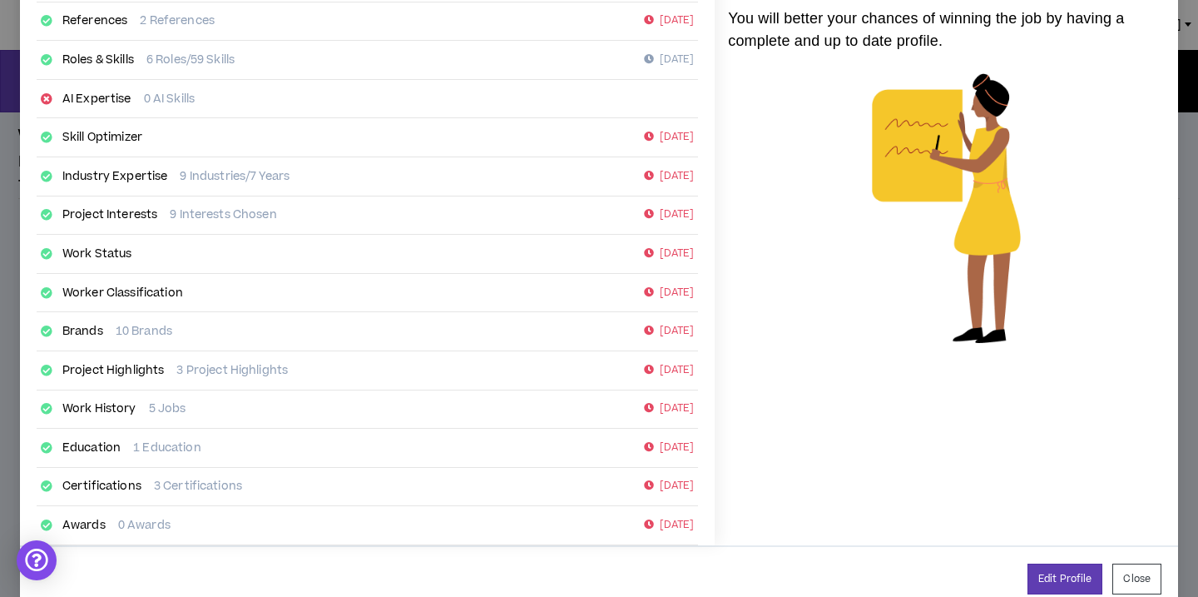
scroll to position [279, 0]
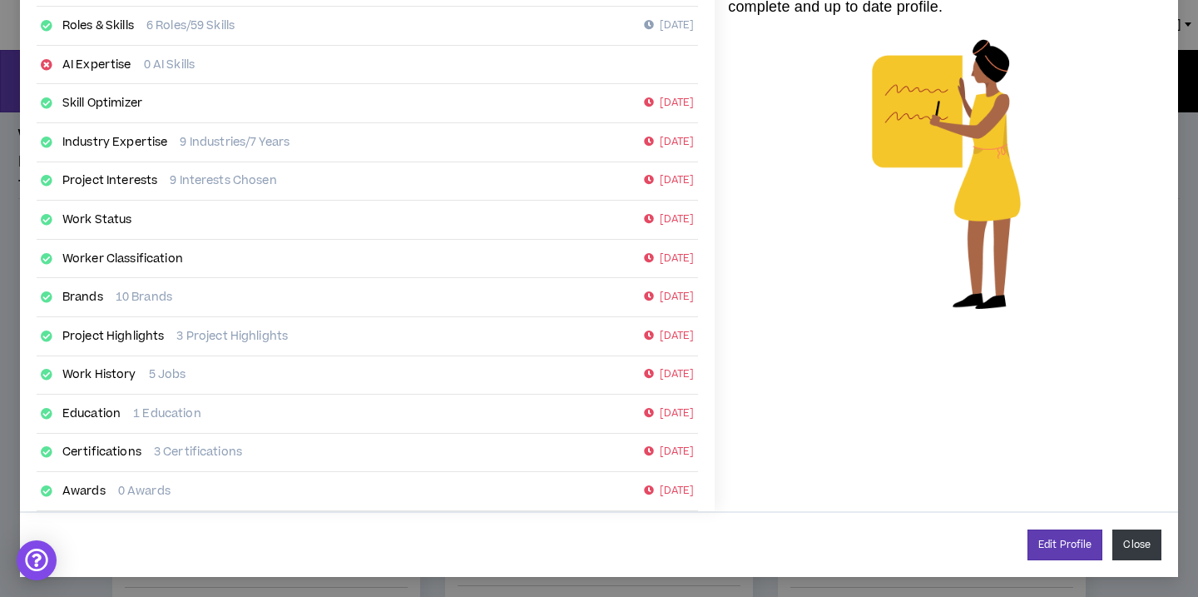
click at [1138, 533] on button "Close" at bounding box center [1137, 544] width 49 height 31
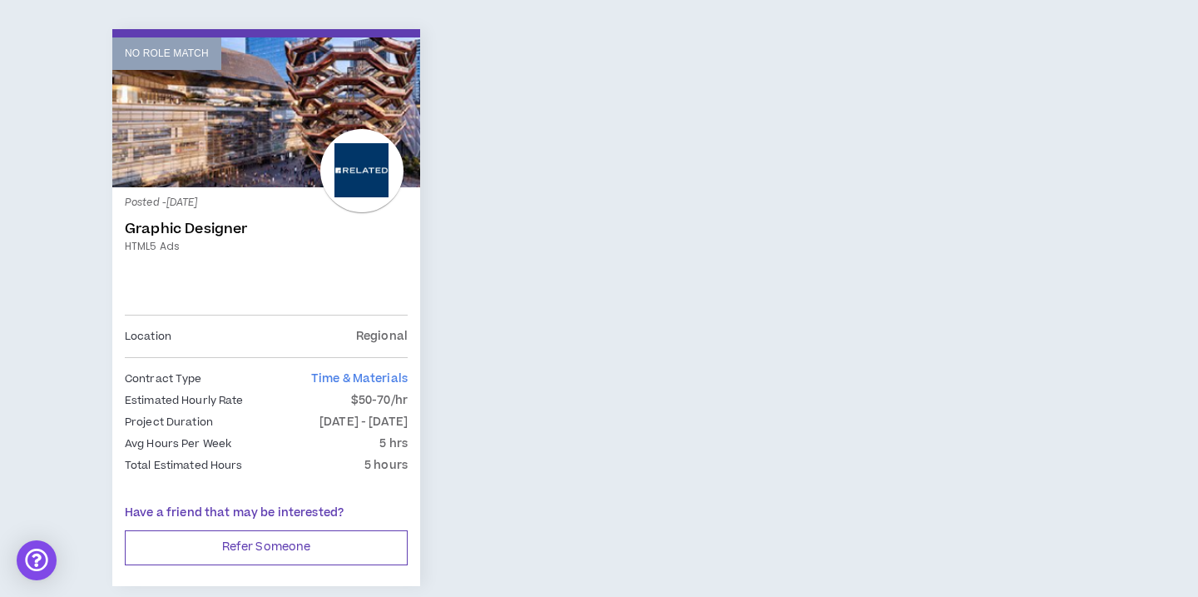
scroll to position [2183, 0]
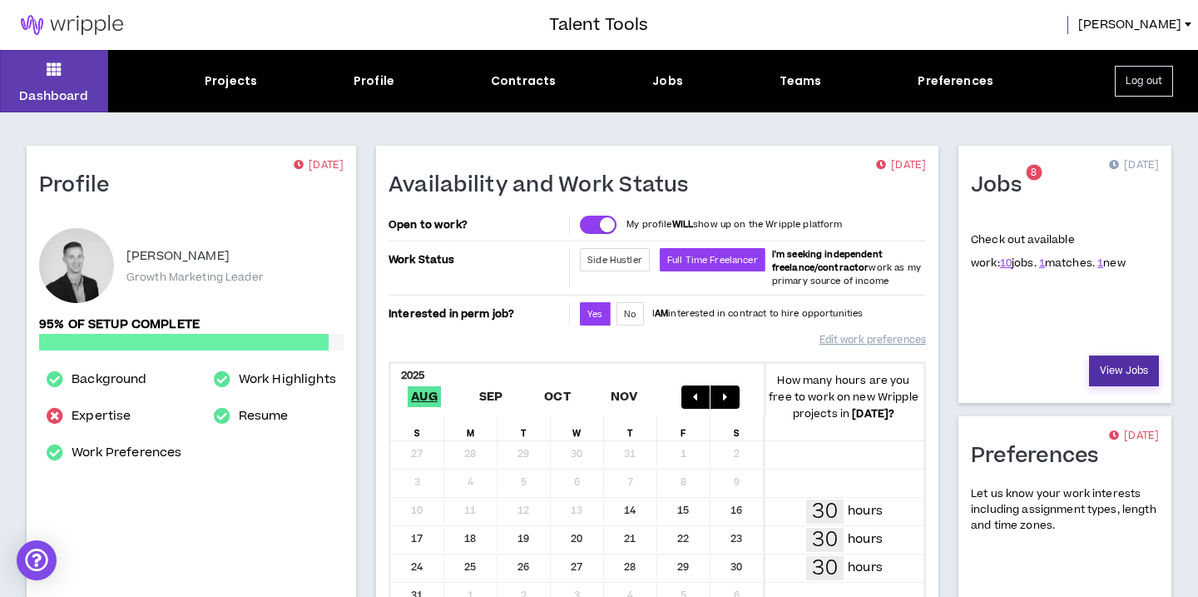
click at [1110, 370] on link "View Jobs" at bounding box center [1124, 370] width 70 height 31
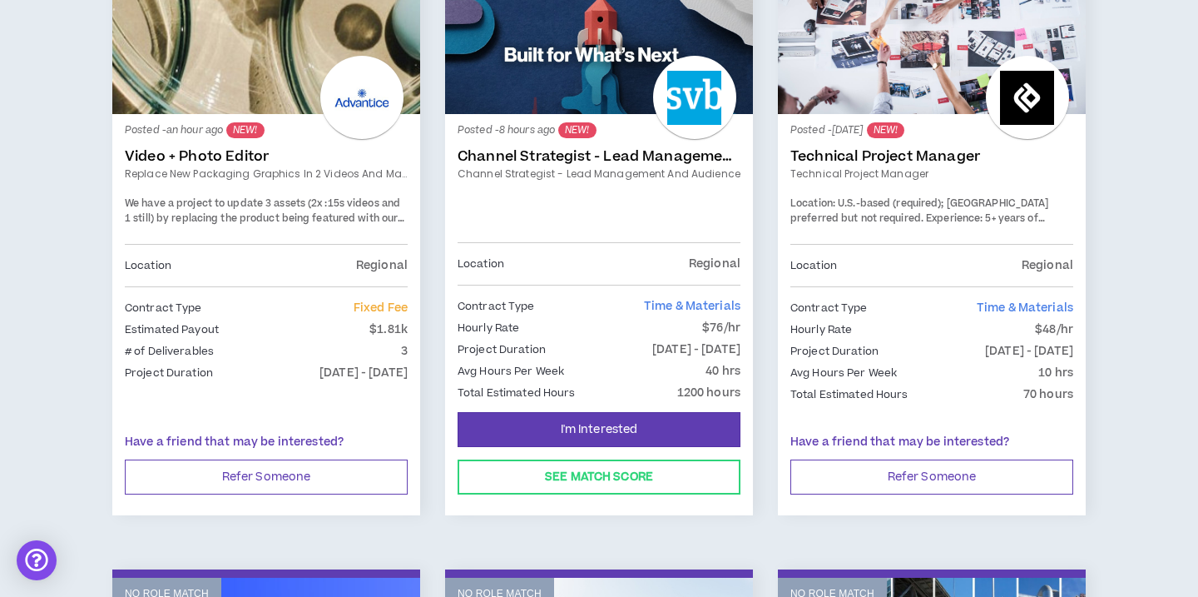
scroll to position [345, 0]
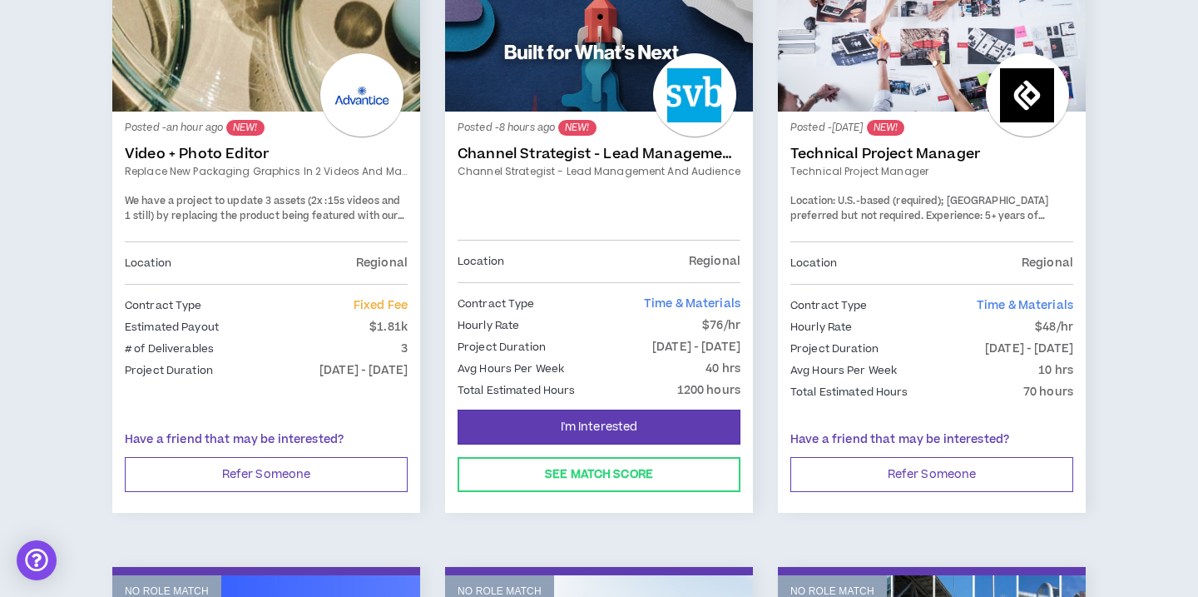
click at [632, 250] on div "Location Regional" at bounding box center [599, 261] width 283 height 42
click at [606, 154] on link "Channel Strategist - Lead Management and Audience" at bounding box center [599, 154] width 283 height 17
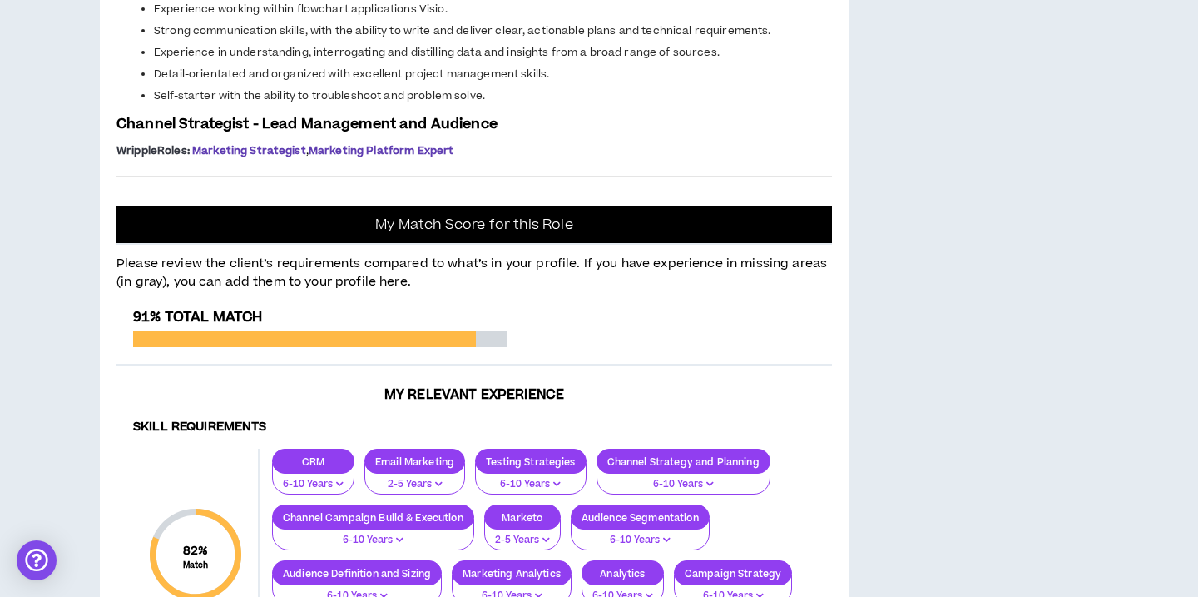
scroll to position [1196, 0]
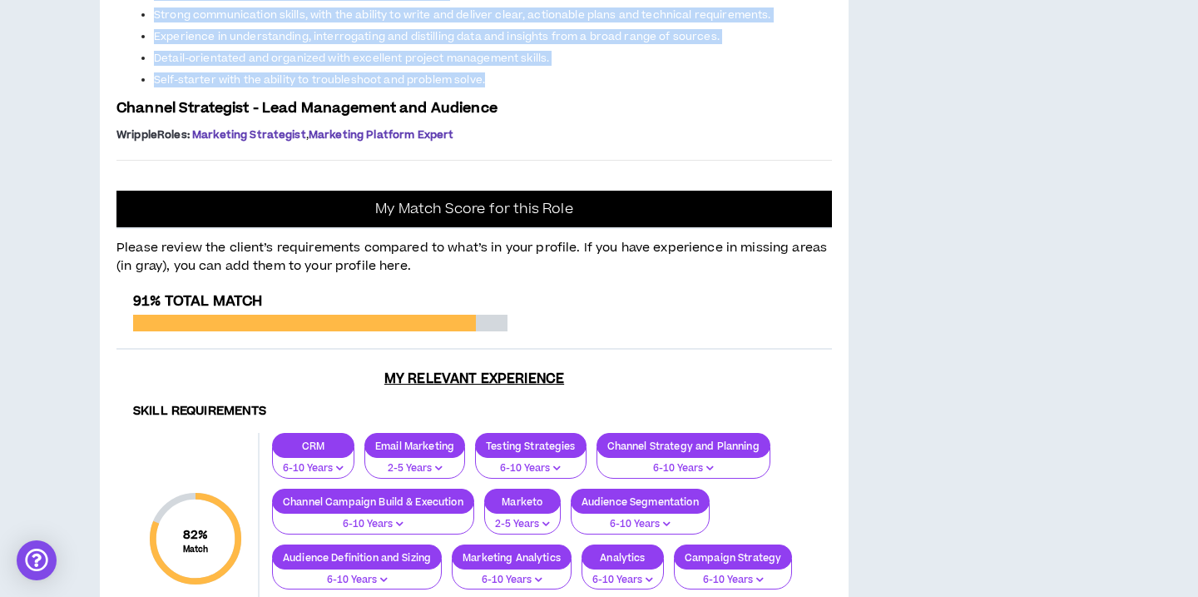
drag, startPoint x: 117, startPoint y: 179, endPoint x: 501, endPoint y: 465, distance: 479.3
copy span "Overview Silicon Valley Bank is seeking a Channel Strategist focused on lead ma…"
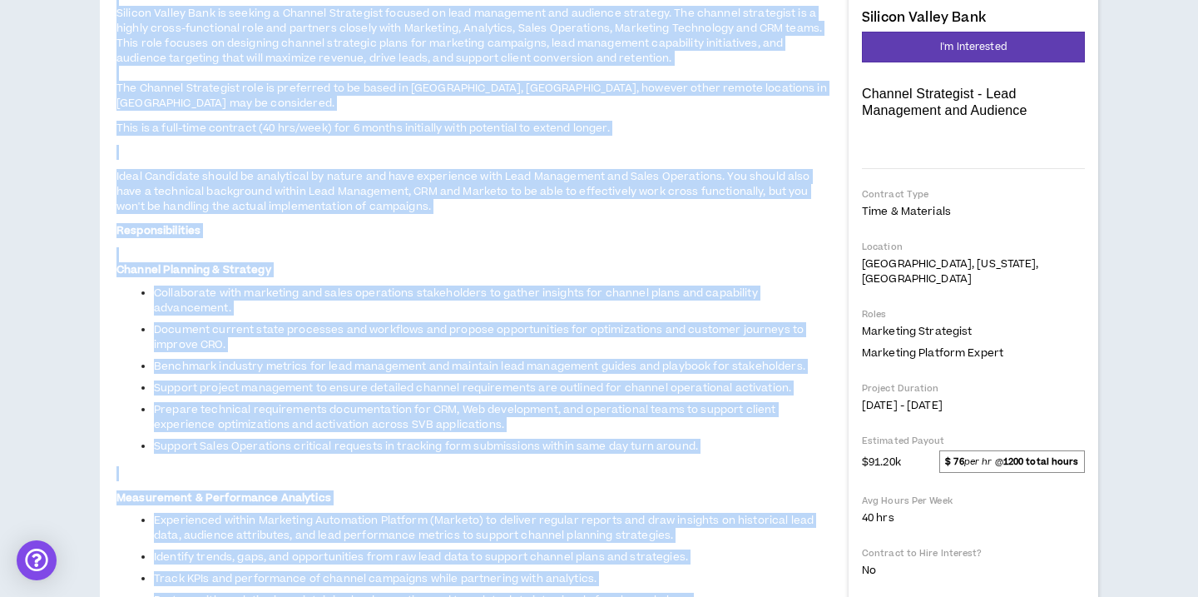
scroll to position [245, 0]
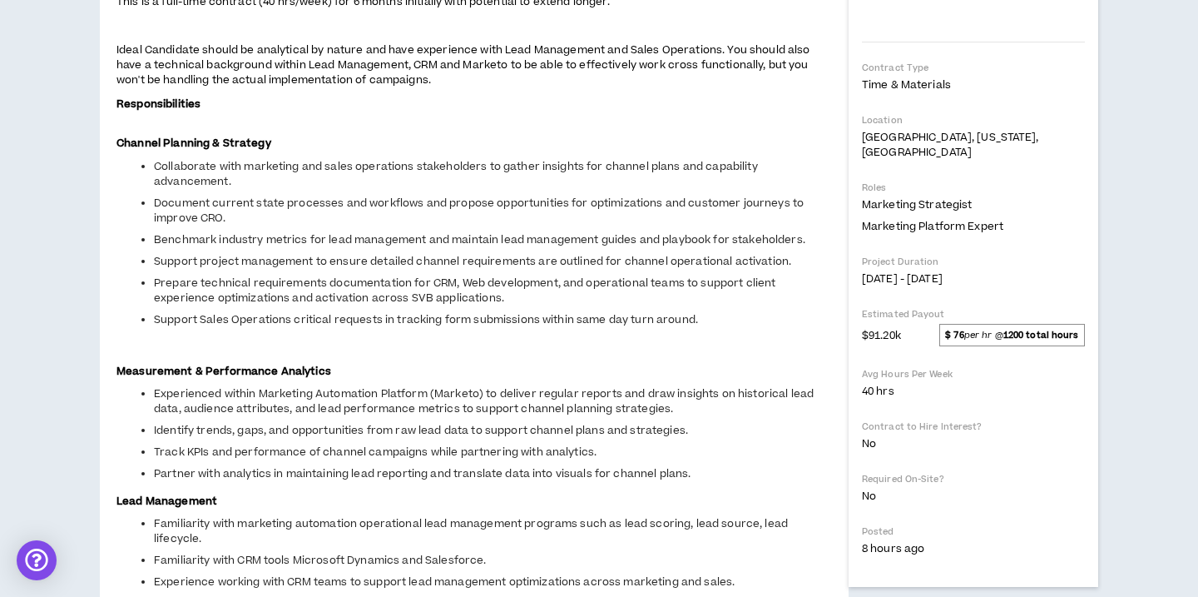
scroll to position [369, 0]
